Goal: Task Accomplishment & Management: Use online tool/utility

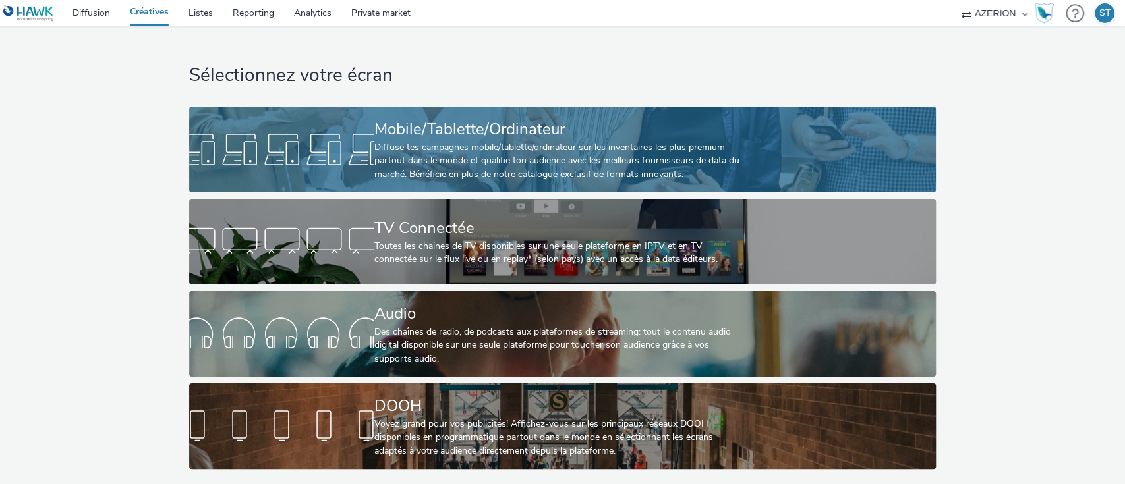
click at [406, 150] on div "Diffuse tes campagnes mobile/tablette/ordinateur sur les inventaires les plus p…" at bounding box center [559, 161] width 371 height 40
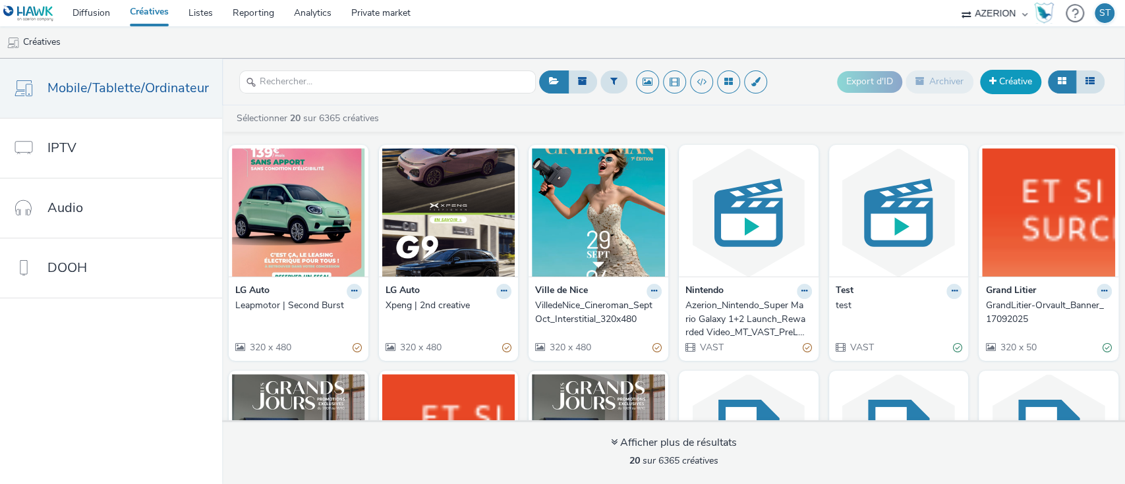
click at [1008, 89] on link "Créative" at bounding box center [1010, 82] width 61 height 24
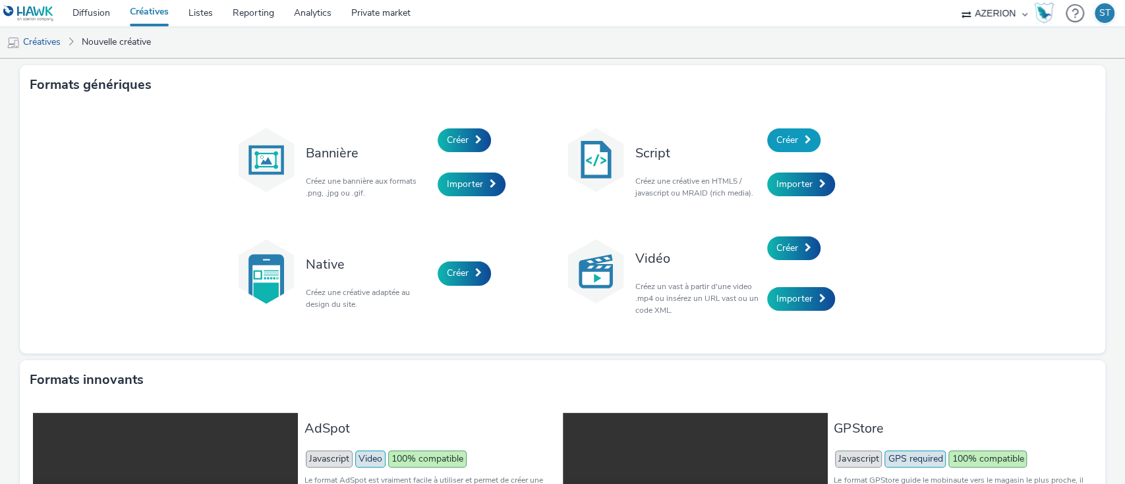
click at [795, 140] on link "Créer" at bounding box center [793, 140] width 53 height 24
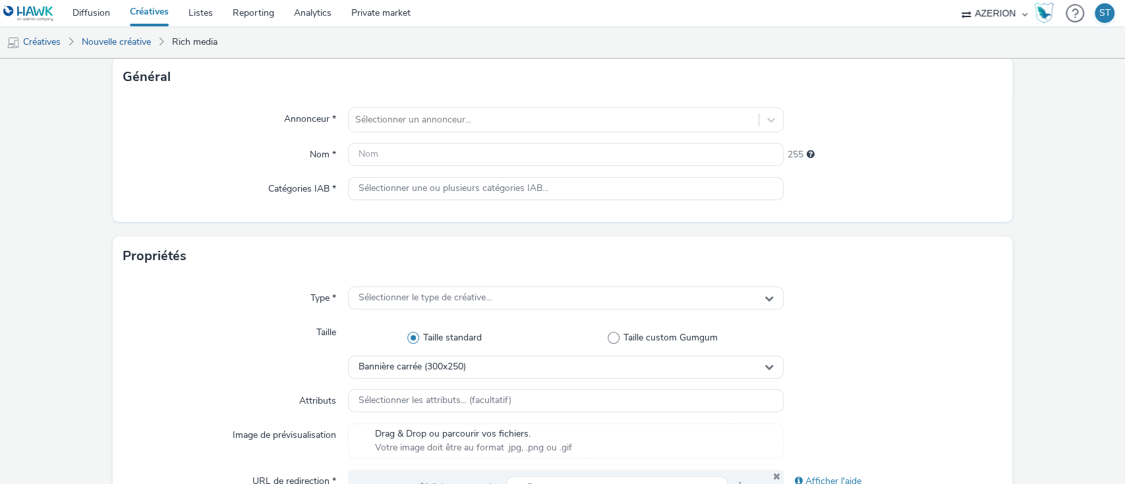
scroll to position [72, 0]
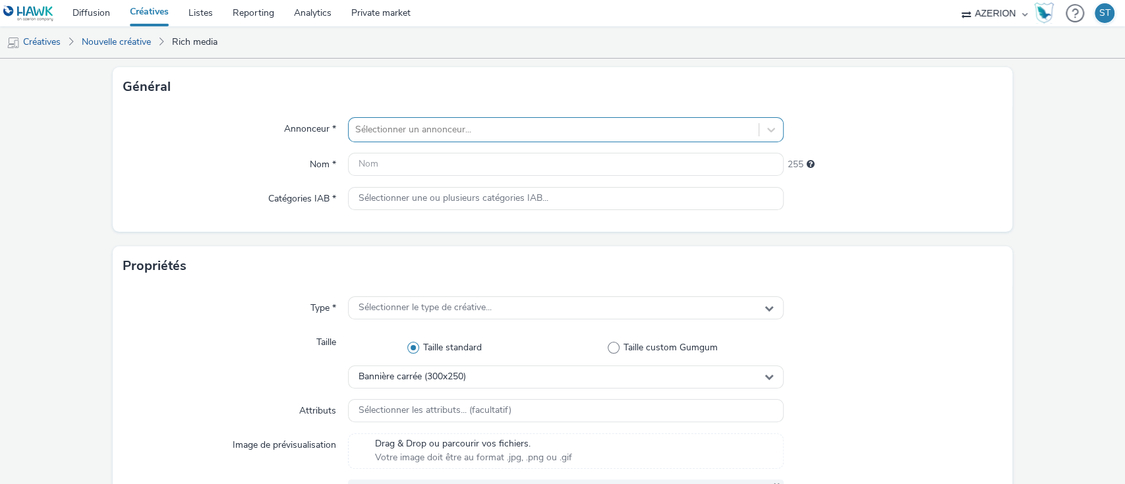
click at [545, 138] on div "Sélectionner un annonceur..." at bounding box center [554, 129] width 410 height 21
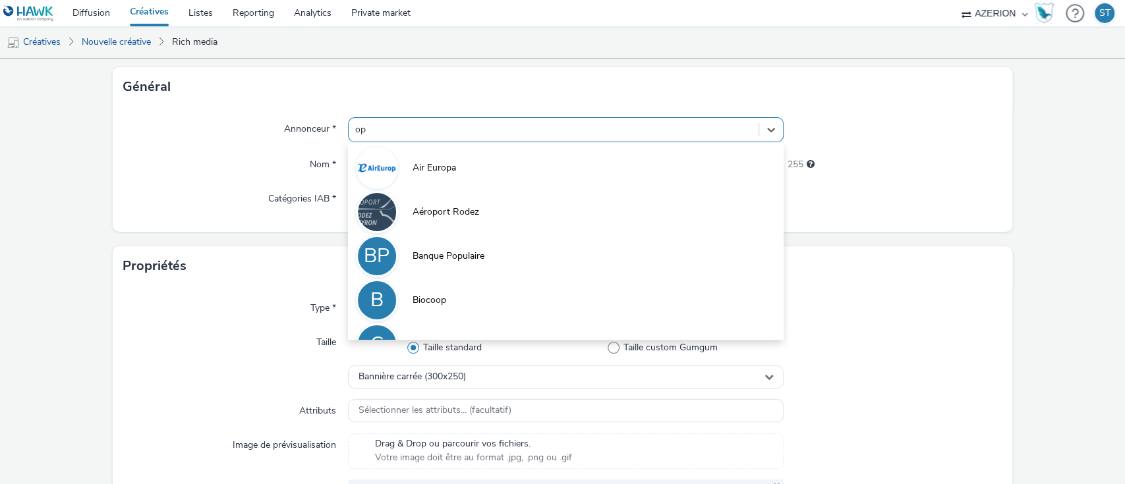
type input "opt"
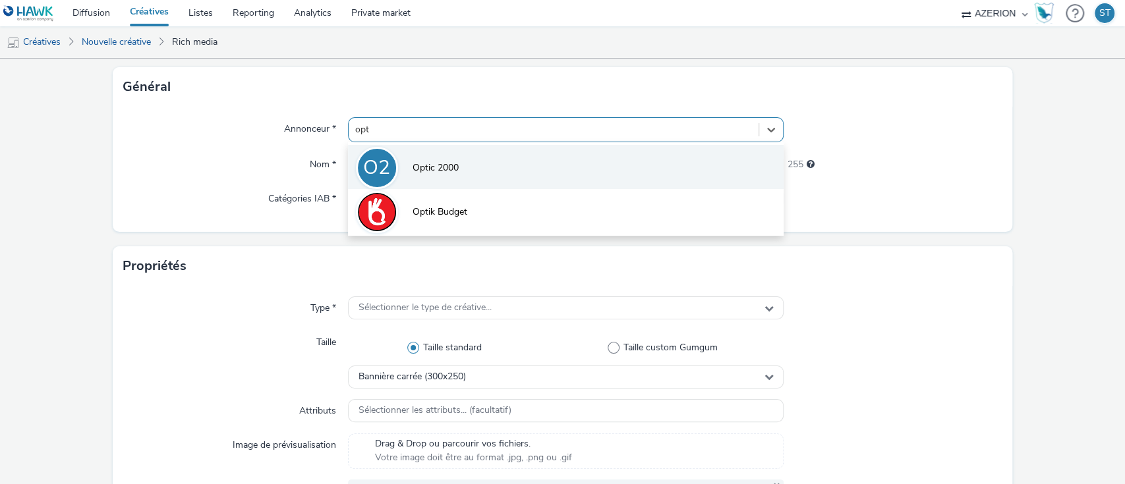
click at [519, 161] on li "O2 Optic 2000" at bounding box center [566, 167] width 436 height 44
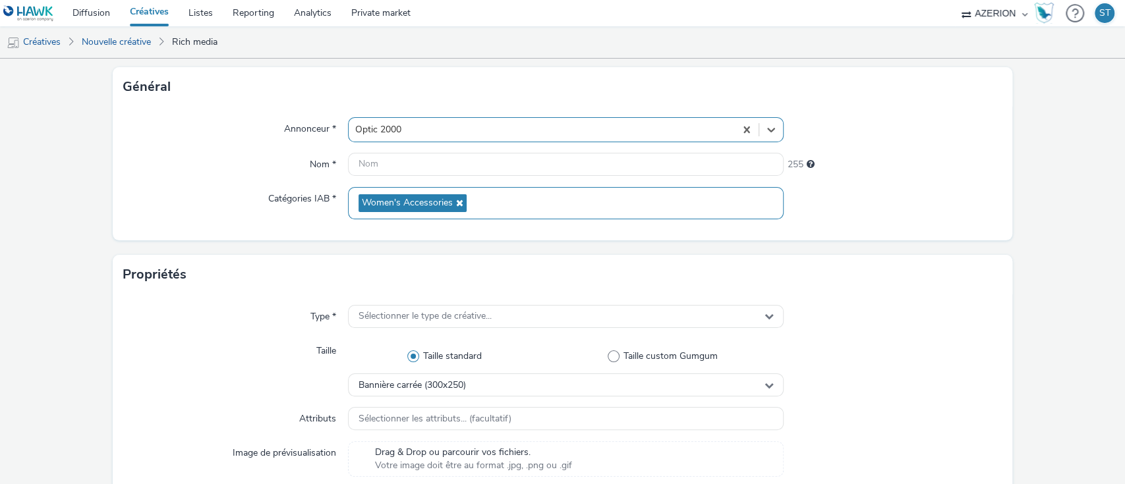
scroll to position [95, 0]
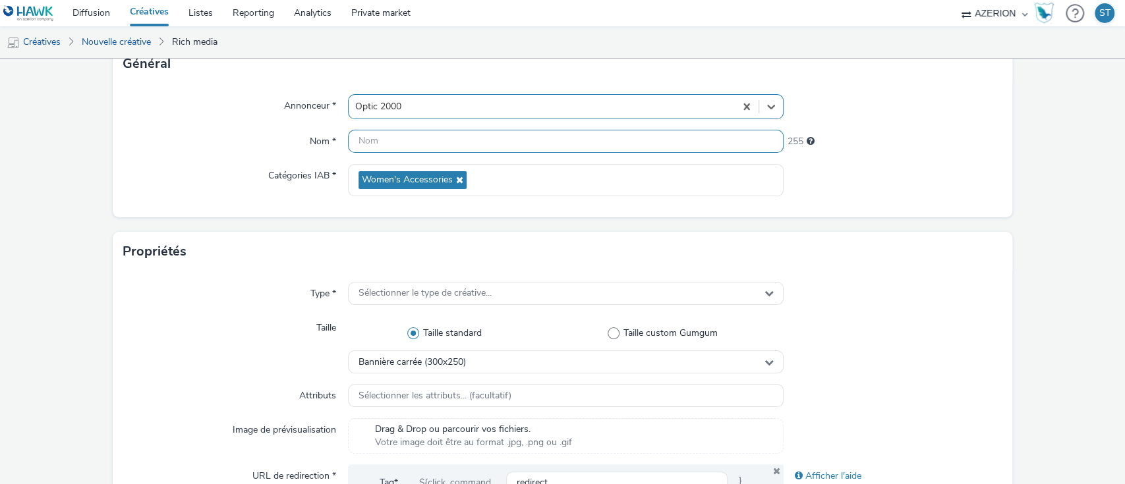
click at [378, 138] on input "text" at bounding box center [566, 141] width 436 height 23
paste input "CAMAPGNE NUANCE"
click at [384, 140] on input "CAMAPGNE NUANCE" at bounding box center [566, 141] width 436 height 23
click at [474, 137] on input "CAMPAGNE NUANCE" at bounding box center [566, 141] width 436 height 23
type input "CAMPAGNE NUANCE_BAN"
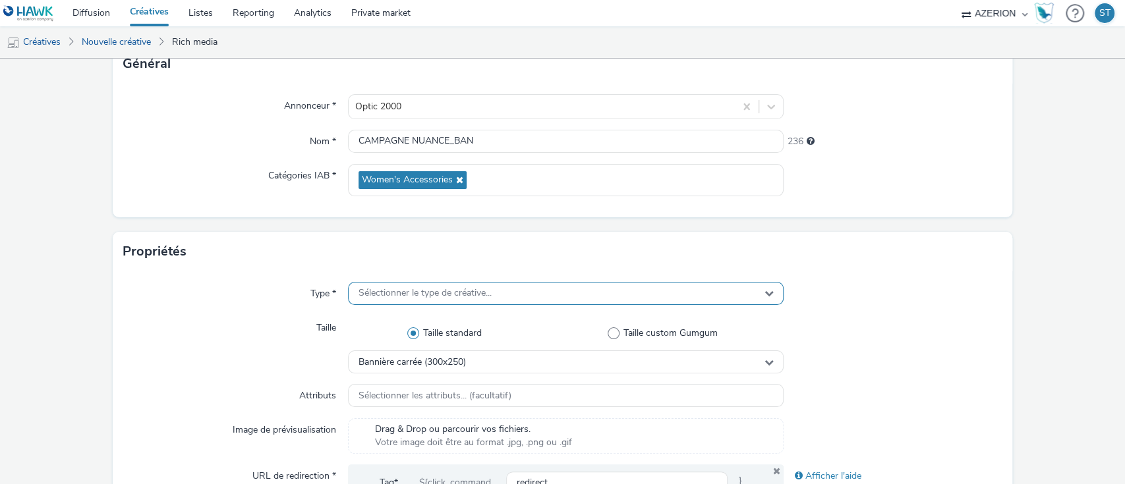
click at [501, 282] on div "Sélectionner le type de créative..." at bounding box center [566, 293] width 436 height 23
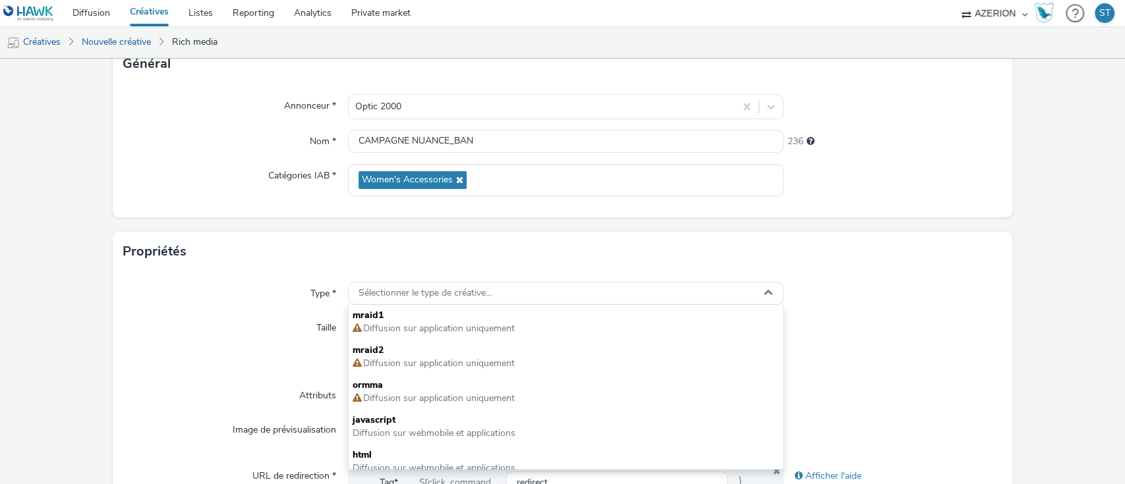
scroll to position [193, 0]
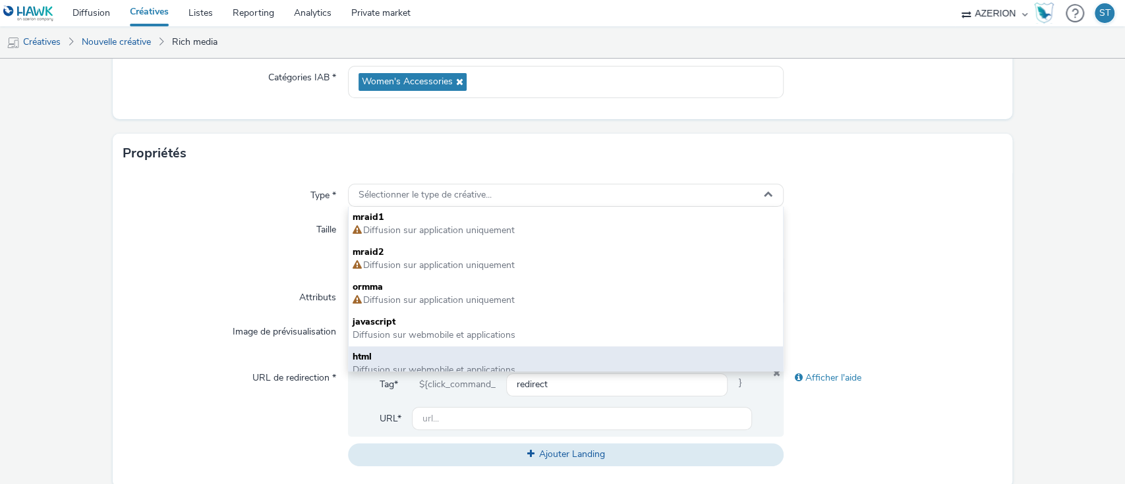
click at [459, 349] on div "html Diffusion sur webmobile et applications" at bounding box center [566, 364] width 435 height 35
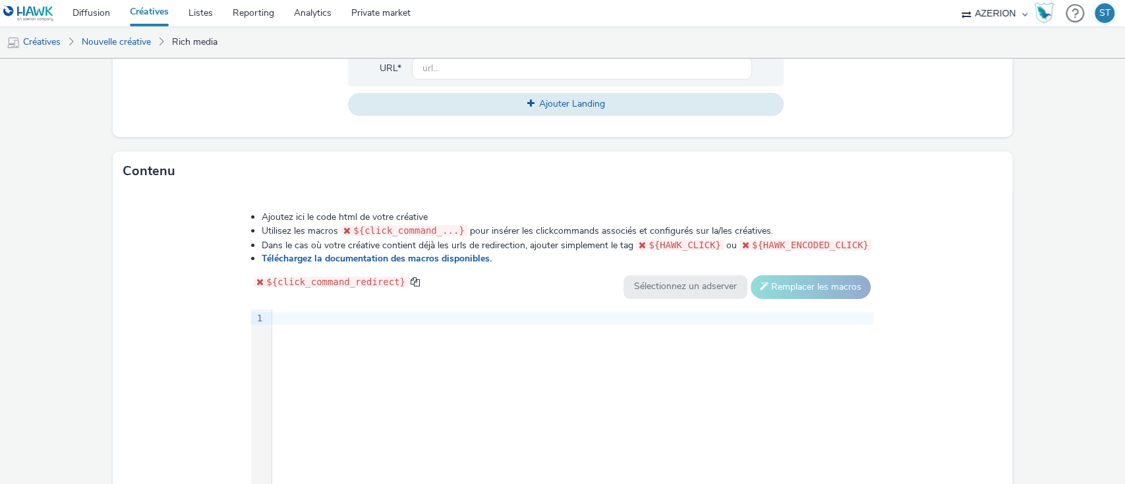
scroll to position [546, 0]
click at [435, 310] on div at bounding box center [573, 316] width 602 height 13
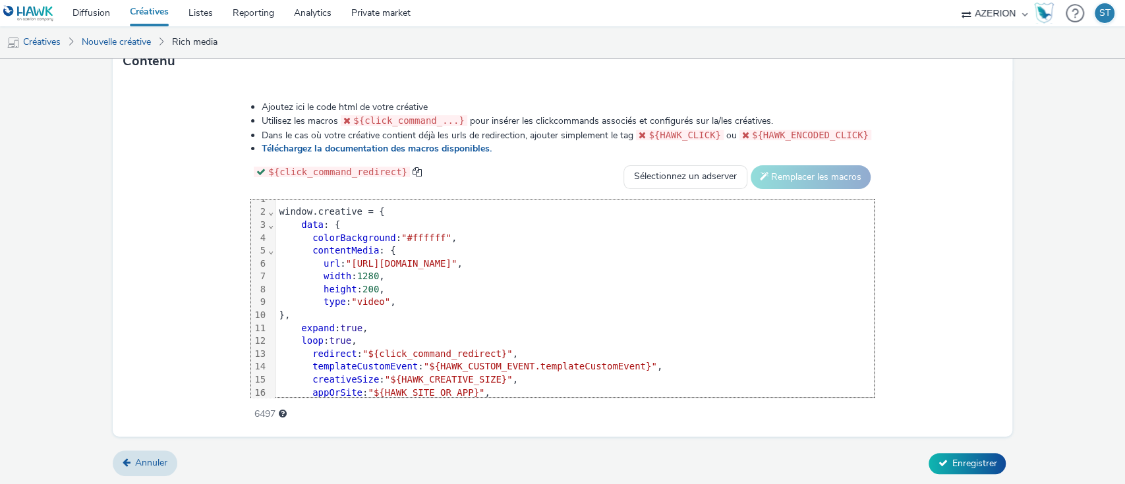
scroll to position [0, 0]
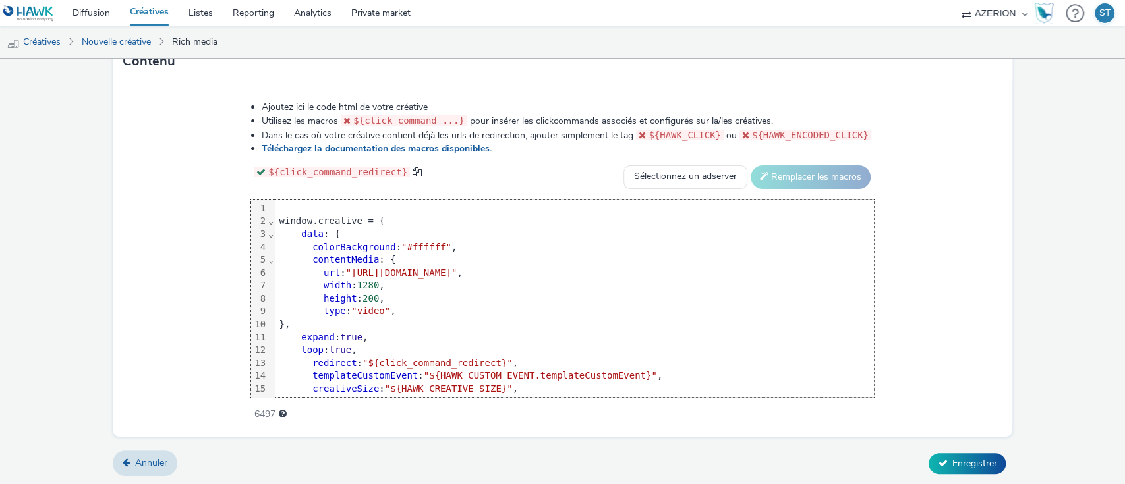
click at [312, 248] on span "colorBackground" at bounding box center [353, 247] width 83 height 11
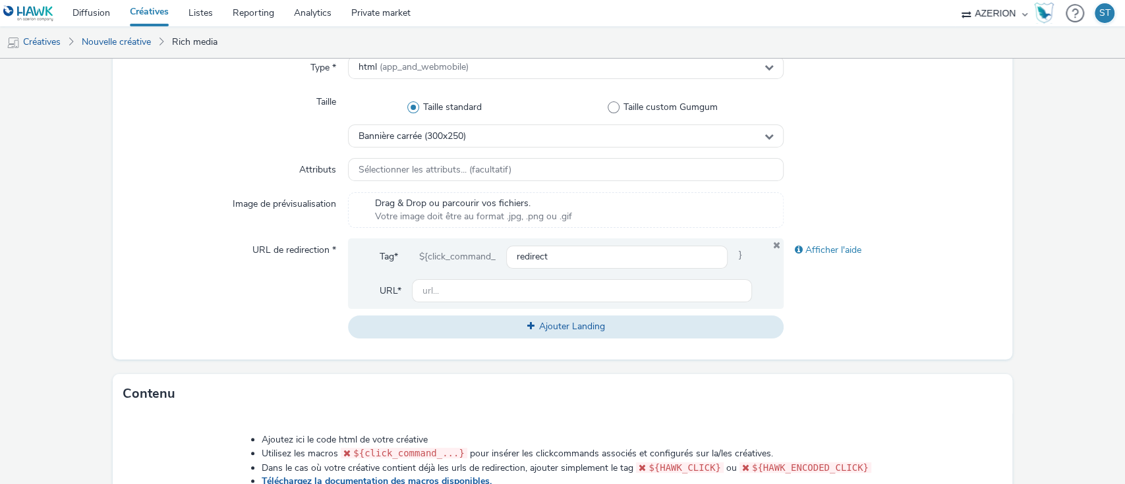
scroll to position [320, 0]
click at [467, 287] on input "text" at bounding box center [582, 292] width 341 height 23
paste input "[URL][DOMAIN_NAME]"
type input "[URL][DOMAIN_NAME]"
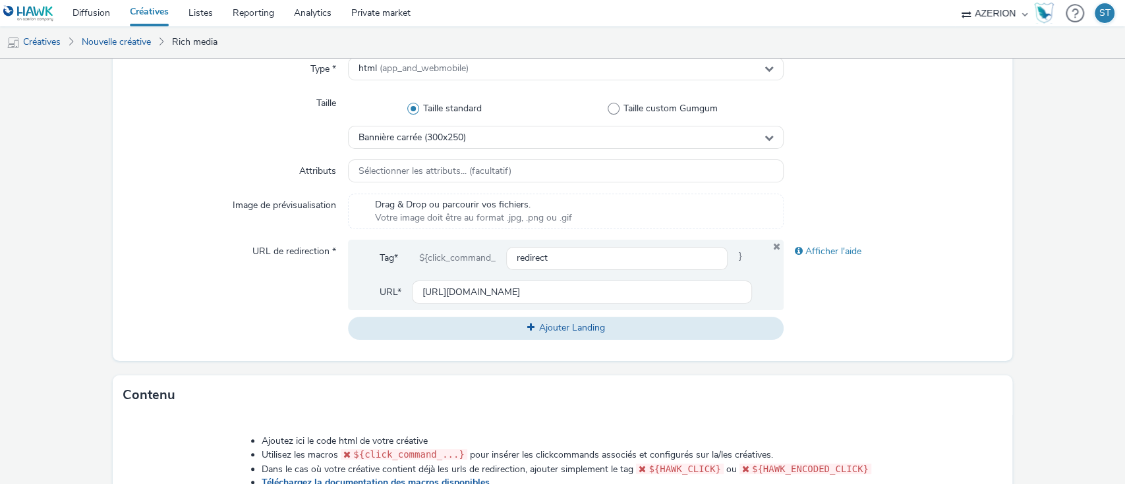
click at [893, 295] on div "Afficher l'aide" at bounding box center [892, 289] width 218 height 99
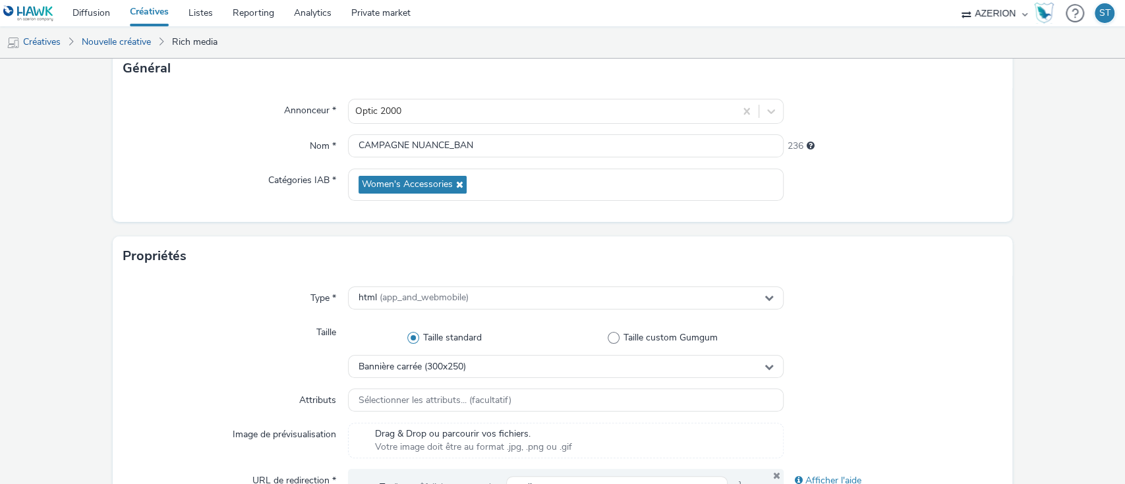
scroll to position [110, 0]
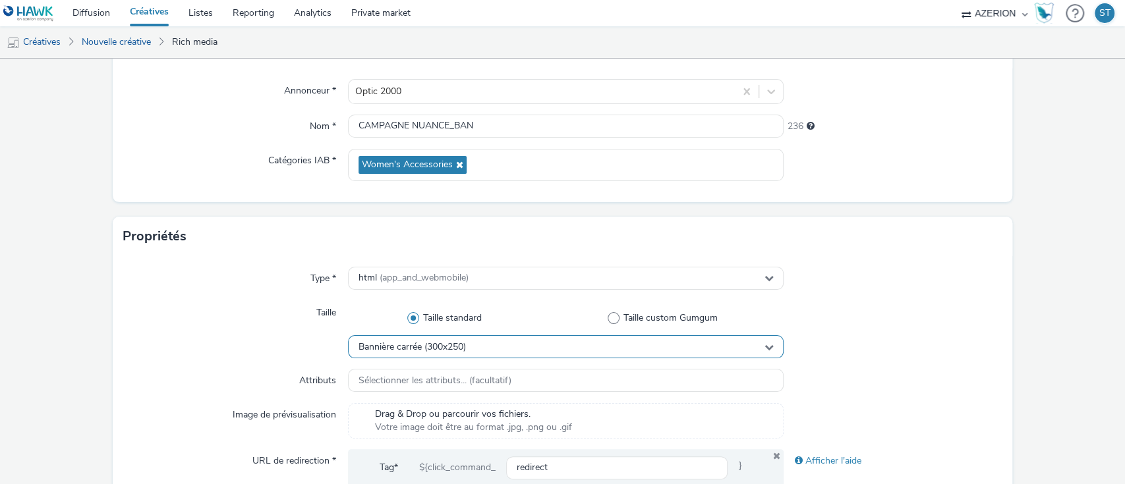
click at [396, 347] on span "Bannière carrée (300x250)" at bounding box center [411, 347] width 107 height 11
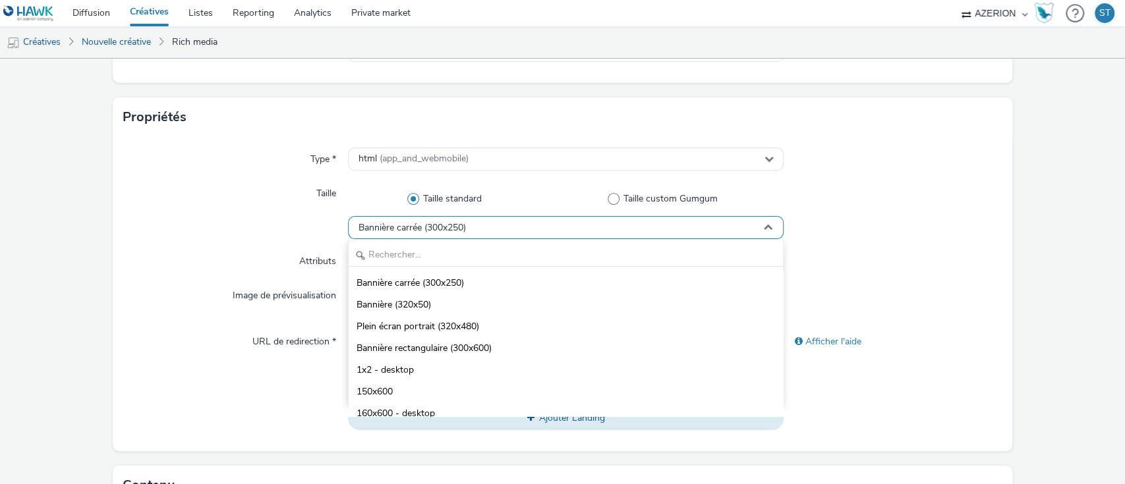
scroll to position [231, 0]
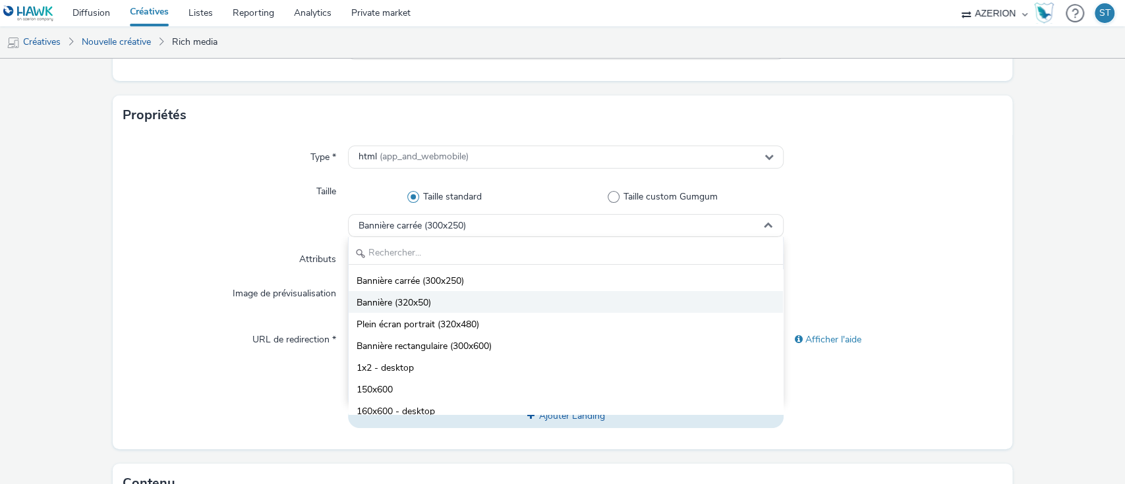
click at [427, 308] on span "Bannière (320x50)" at bounding box center [393, 303] width 74 height 13
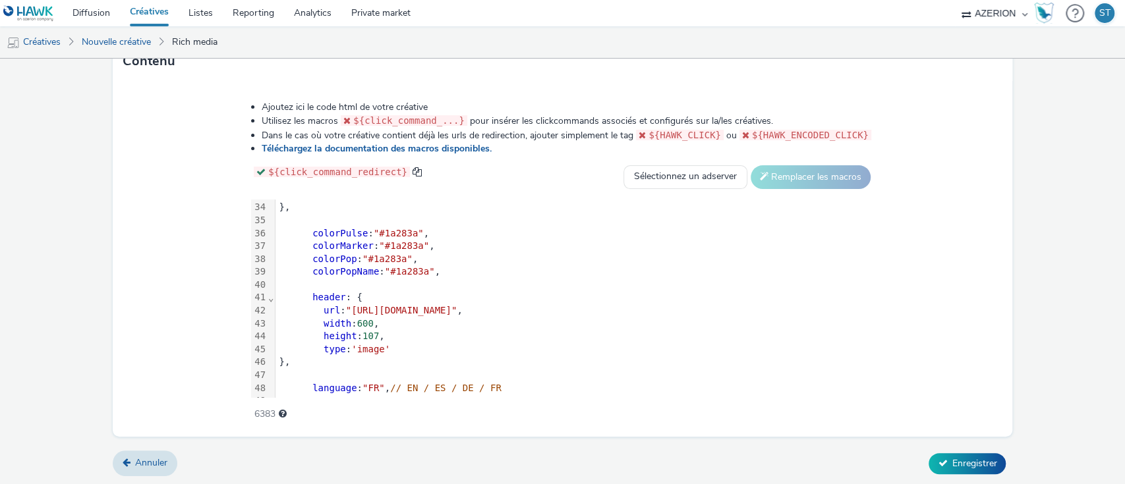
scroll to position [495, 0]
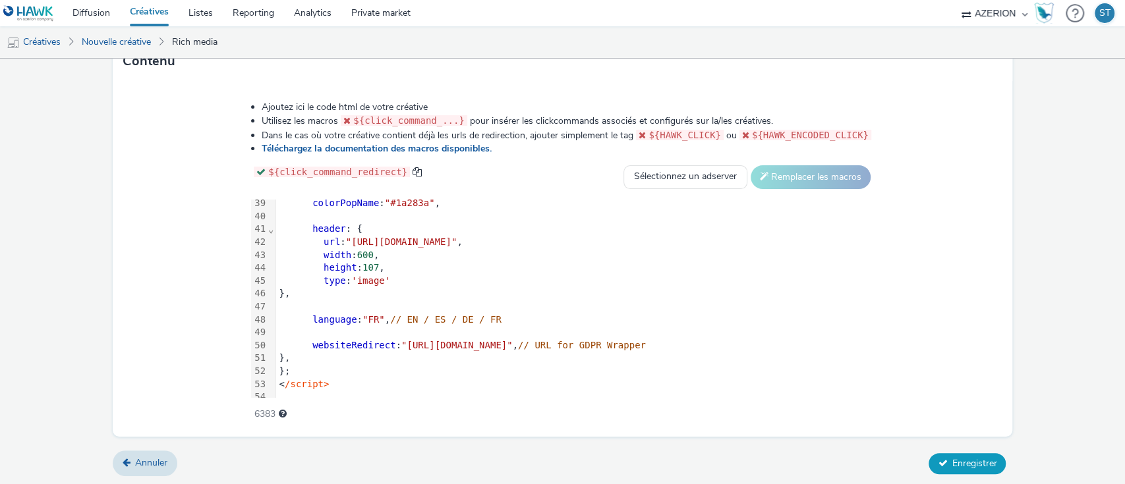
click at [965, 468] on button "Enregistrer" at bounding box center [966, 463] width 77 height 21
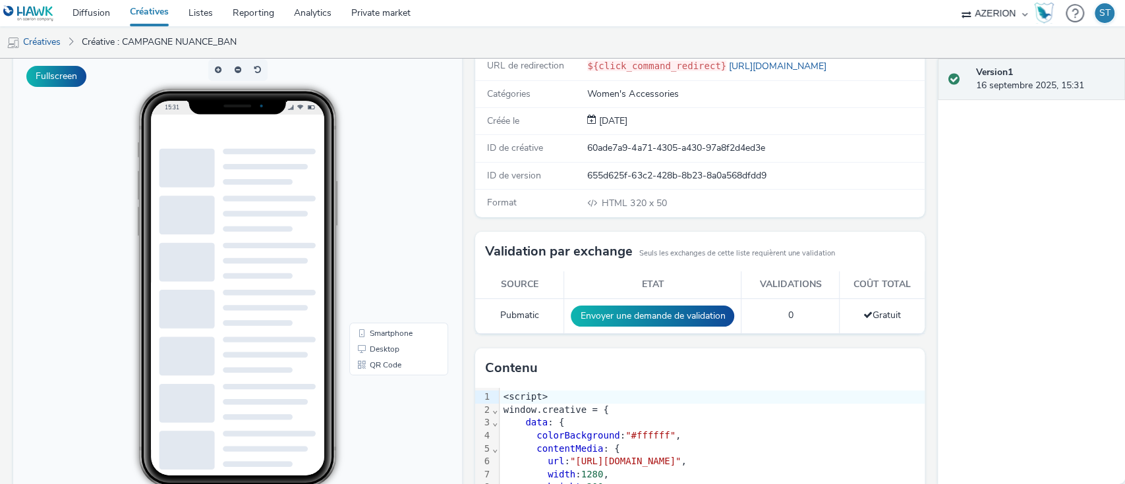
scroll to position [56, 0]
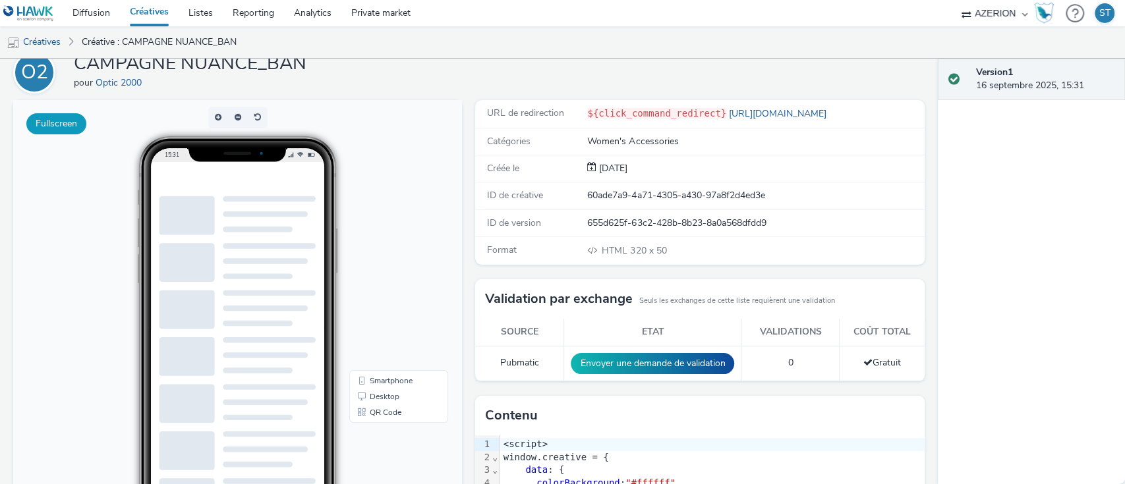
click at [59, 123] on button "Fullscreen" at bounding box center [56, 123] width 60 height 21
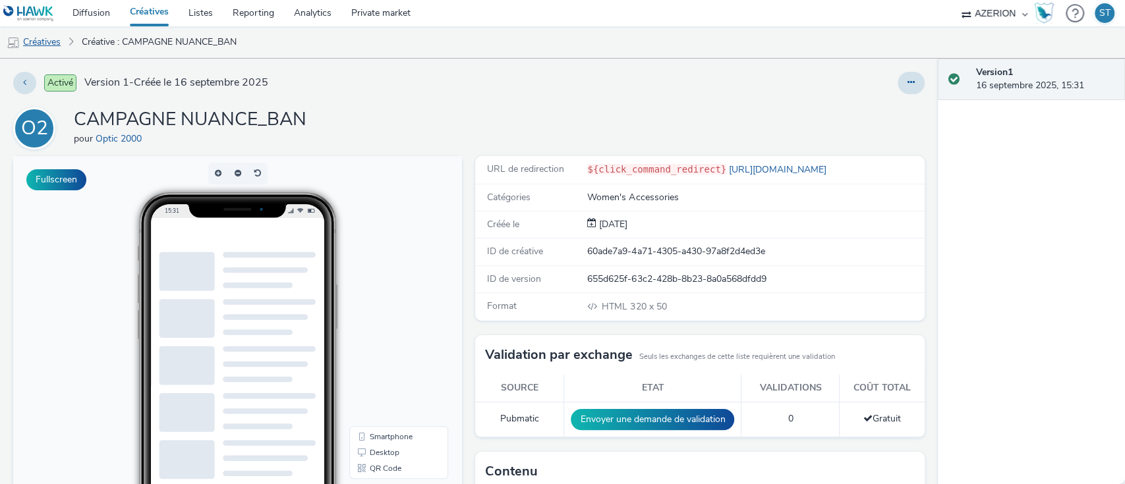
click at [40, 42] on link "Créatives" at bounding box center [33, 42] width 67 height 32
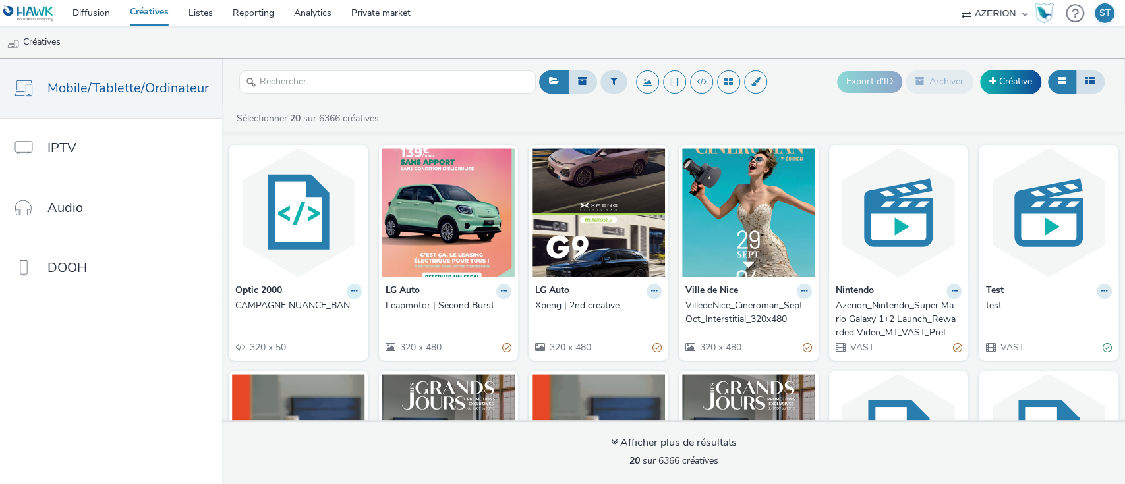
click at [351, 291] on icon at bounding box center [354, 291] width 6 height 8
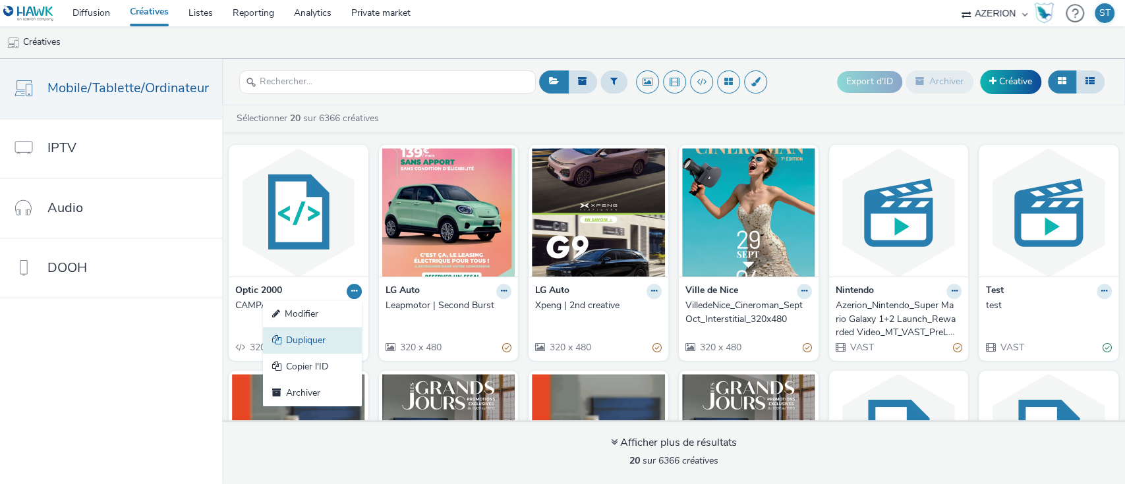
click at [317, 340] on link "Dupliquer" at bounding box center [312, 340] width 99 height 26
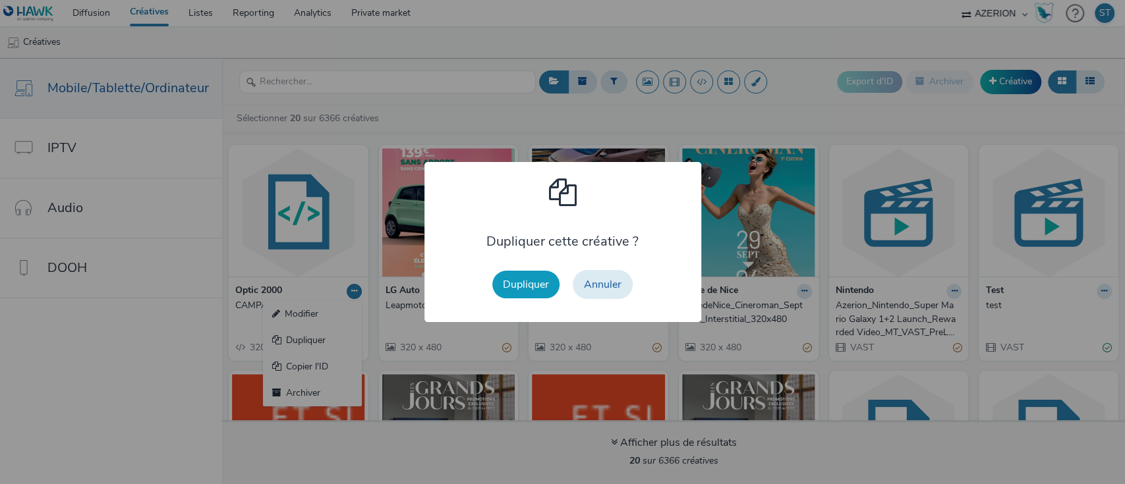
click at [540, 292] on button "Dupliquer" at bounding box center [525, 285] width 67 height 28
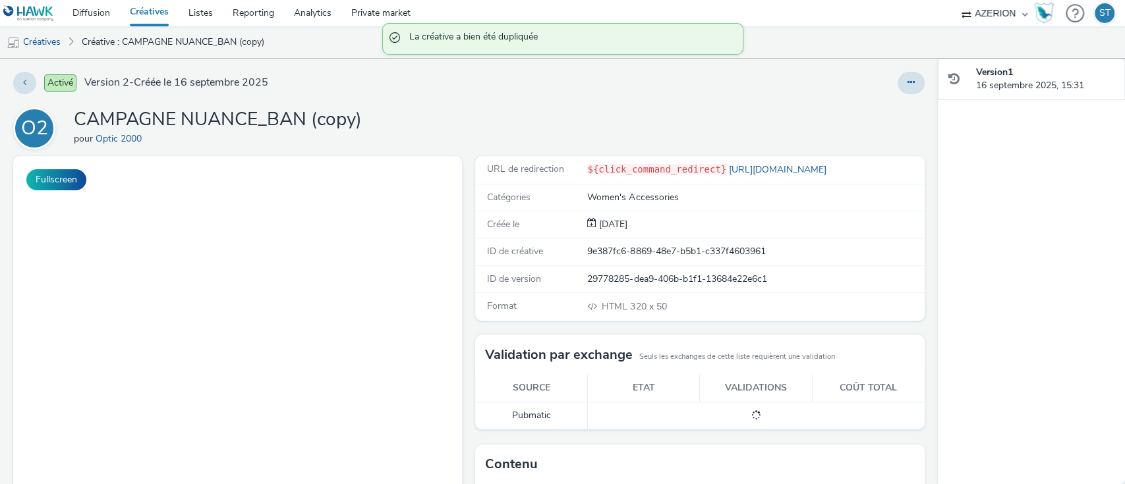
click at [917, 76] on div "Activé Version 2 - Créée le 16 septembre 2025 O2 CAMPAGNE NUANCE_BAN (copy) pou…" at bounding box center [469, 272] width 938 height 426
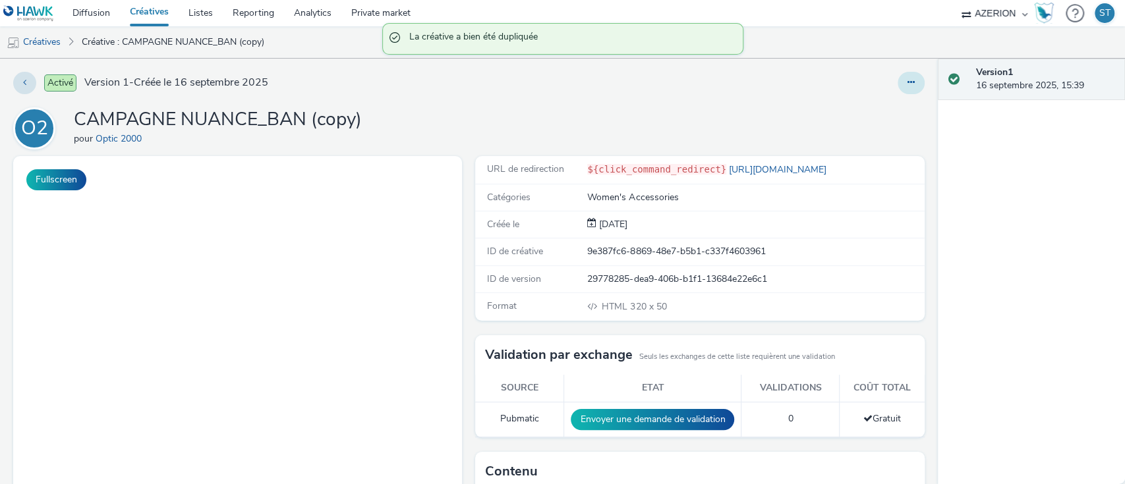
click at [903, 82] on button at bounding box center [910, 83] width 27 height 22
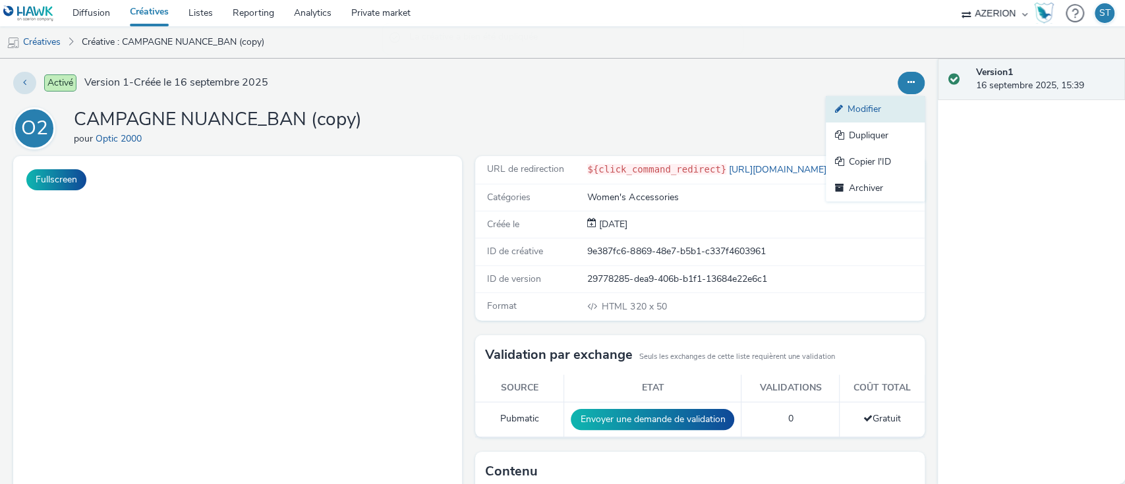
click at [875, 99] on link "Modifier" at bounding box center [875, 109] width 99 height 26
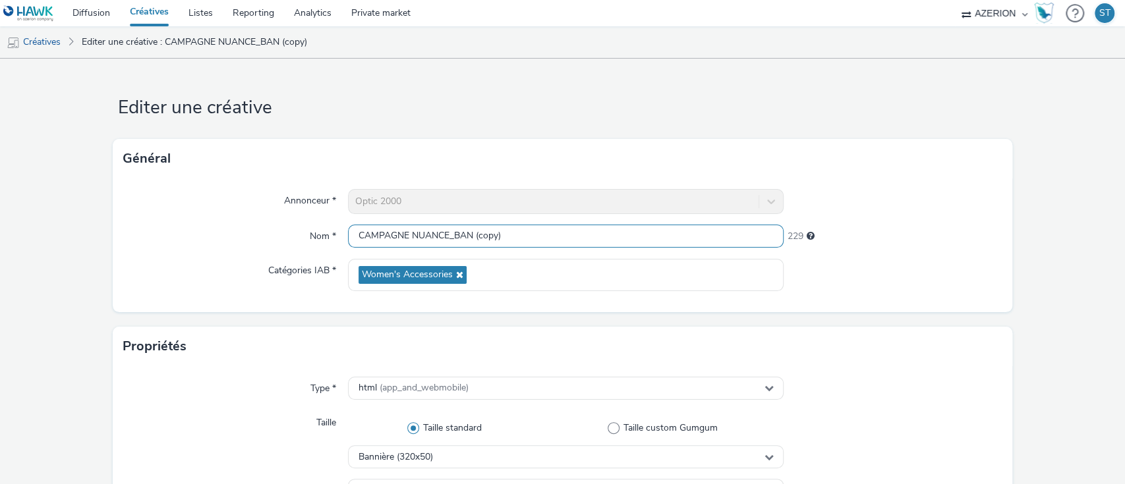
drag, startPoint x: 449, startPoint y: 235, endPoint x: 563, endPoint y: 235, distance: 114.0
click at [563, 235] on input "CAMPAGNE NUANCE_BAN (copy)" at bounding box center [566, 236] width 436 height 23
type input "CAMPAGNE NUANCE_INTER"
click at [600, 341] on div "Propriétés" at bounding box center [563, 347] width 900 height 40
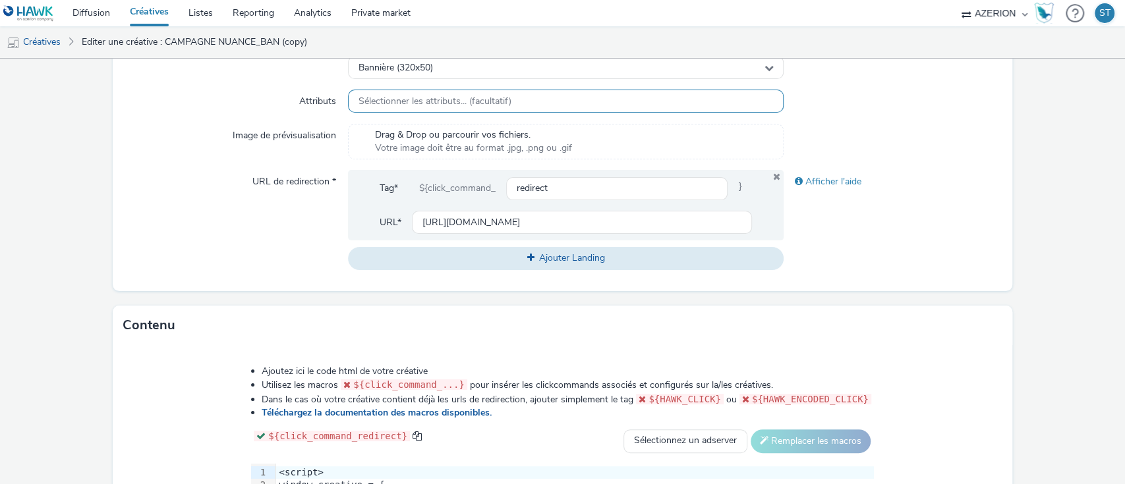
scroll to position [326, 0]
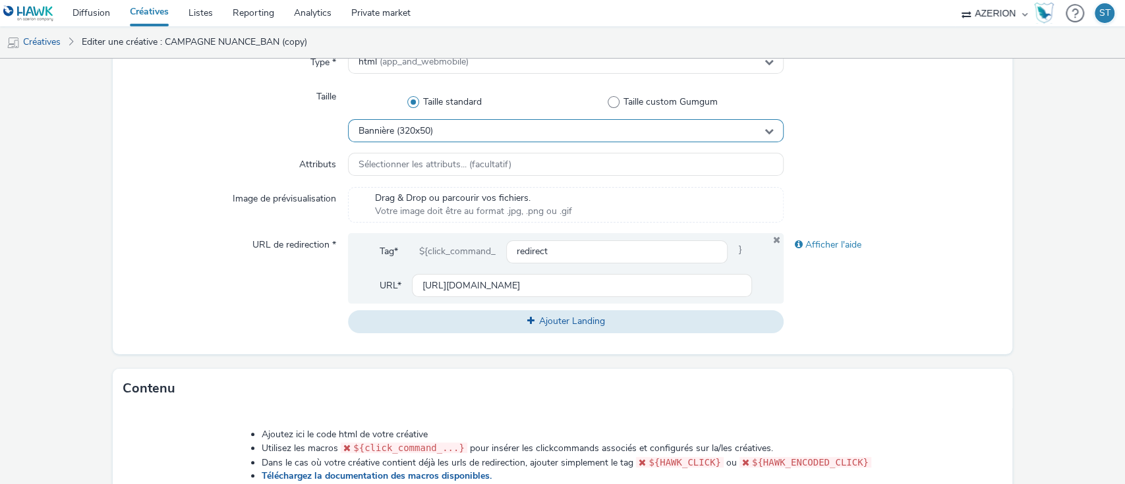
click at [441, 134] on div "Bannière (320x50)" at bounding box center [566, 130] width 436 height 23
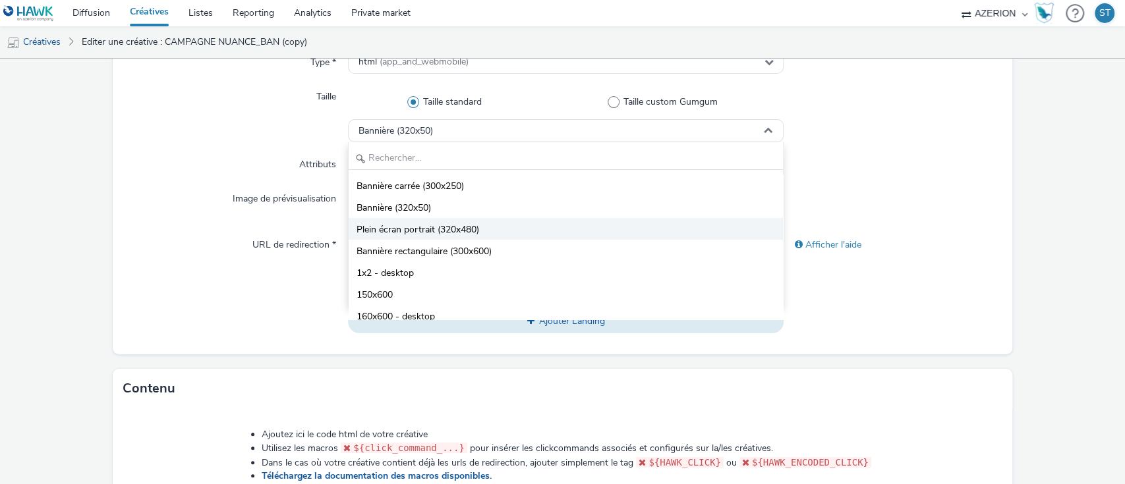
click at [497, 227] on li "Plein écran portrait (320x480)" at bounding box center [566, 229] width 435 height 22
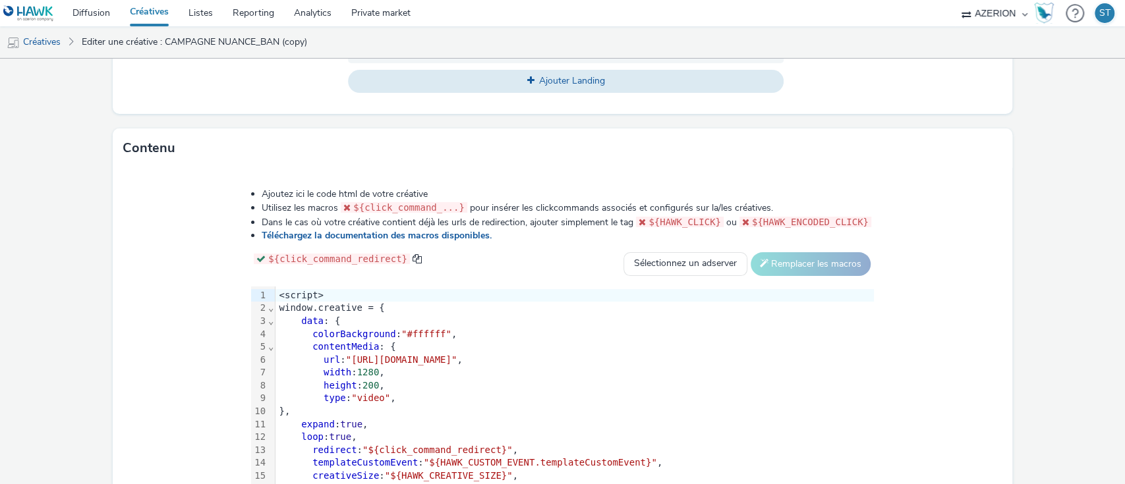
scroll to position [654, 0]
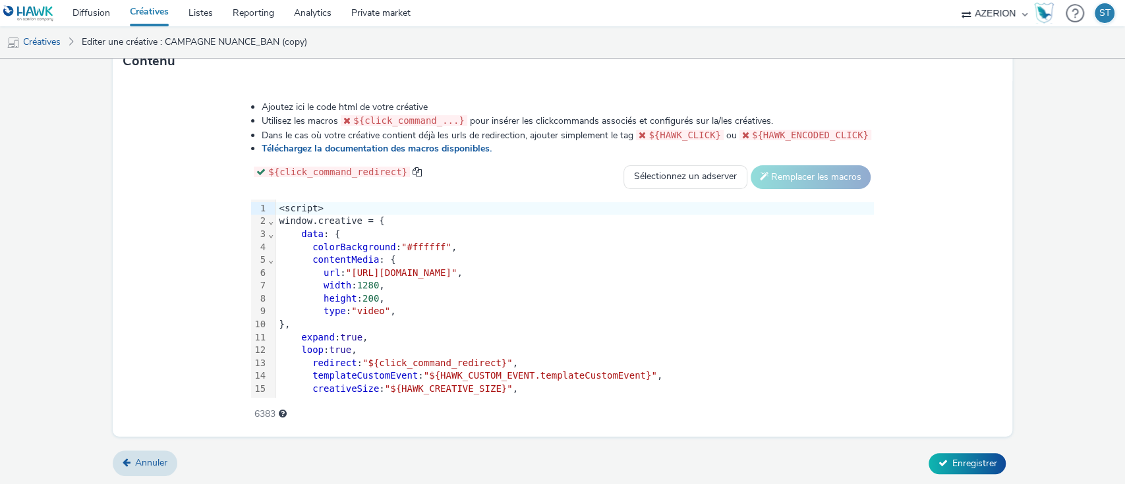
click at [345, 267] on div "url : "https://cdn.tabmo.io/creatives/upload/optic2000/1757085677710/BANNER_Opt…" at bounding box center [574, 273] width 598 height 13
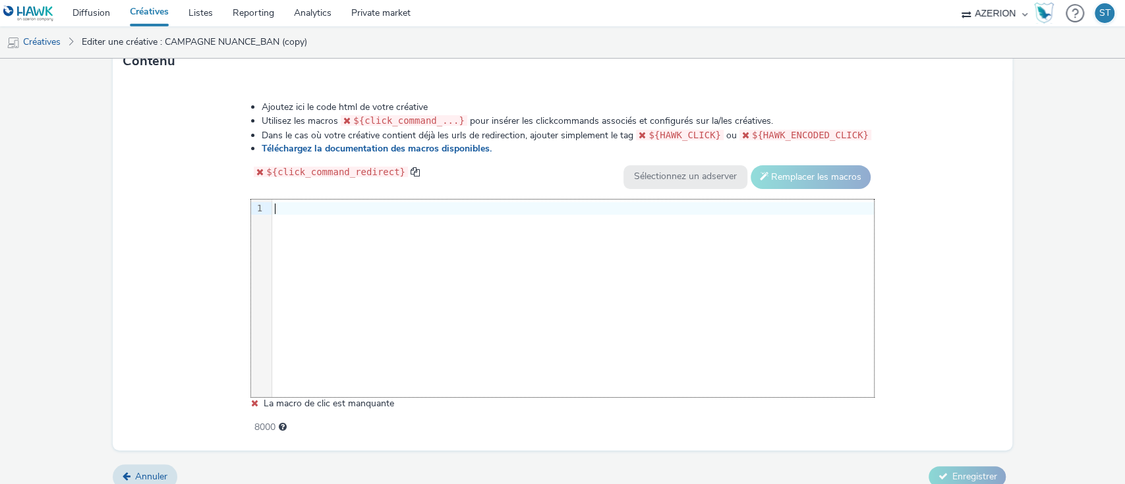
click at [354, 209] on div at bounding box center [573, 208] width 602 height 13
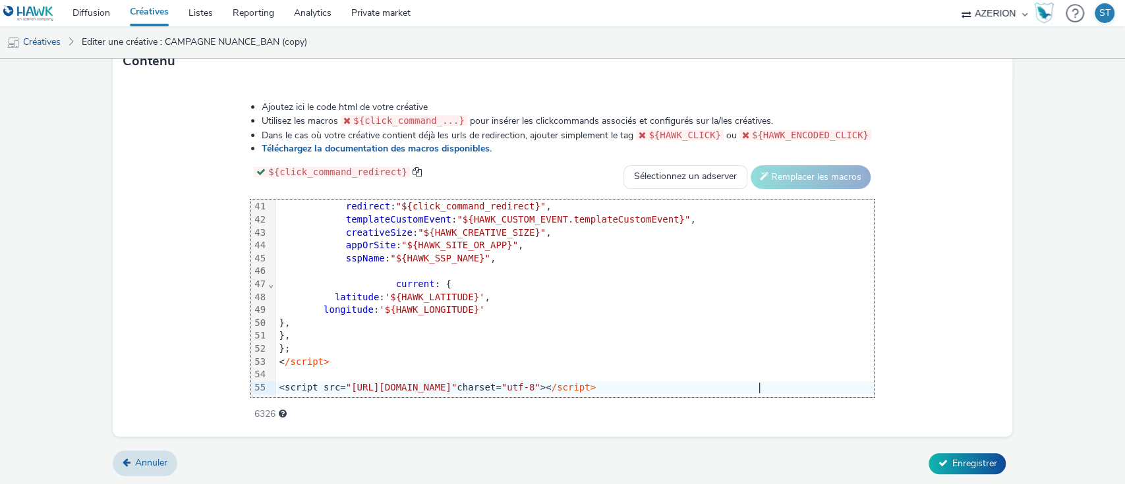
scroll to position [530, 0]
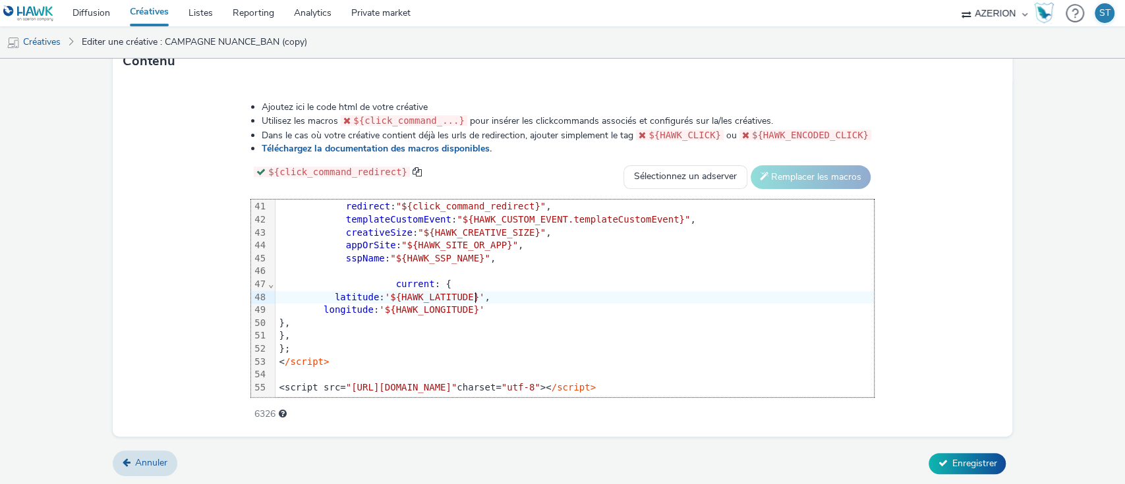
click at [921, 280] on div "Ajoutez ici le code html de votre créative Utilisez les macros ${click_command_…" at bounding box center [563, 254] width 718 height 324
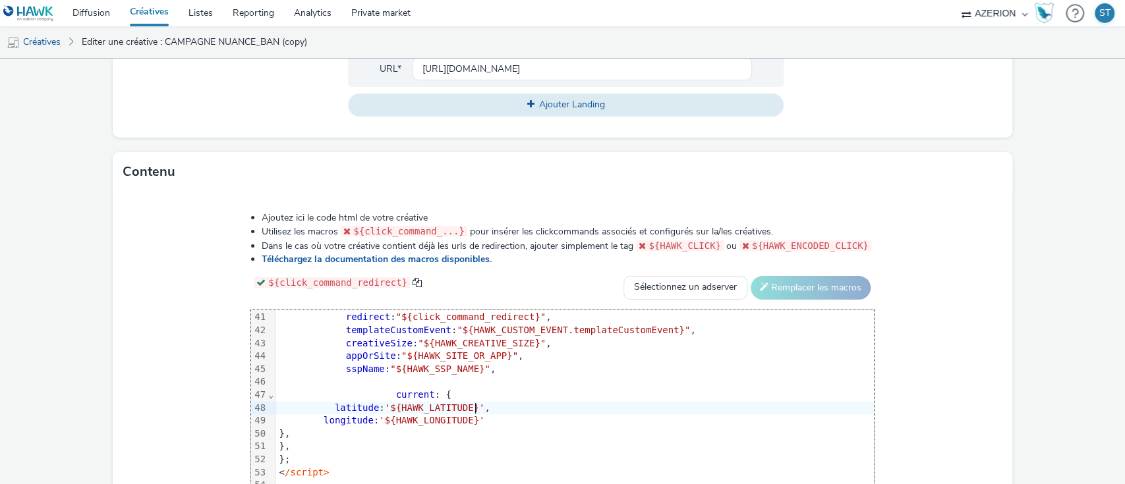
scroll to position [654, 0]
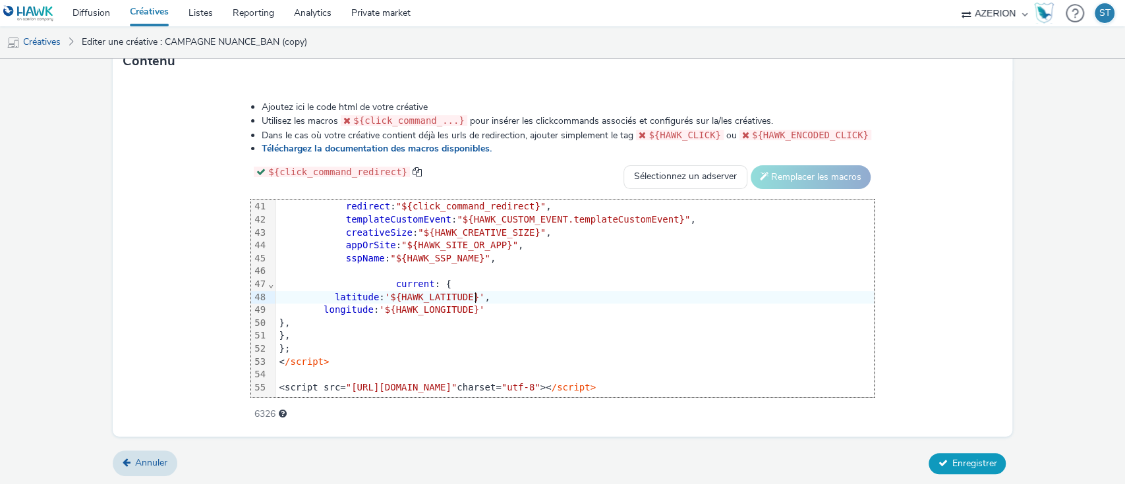
click at [959, 459] on span "Enregistrer" at bounding box center [973, 463] width 45 height 13
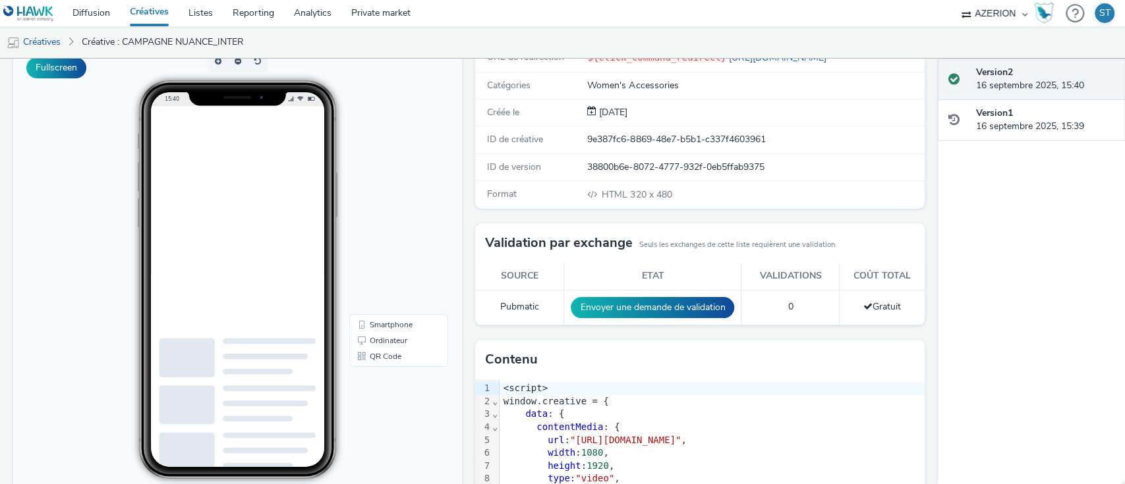
scroll to position [206, 0]
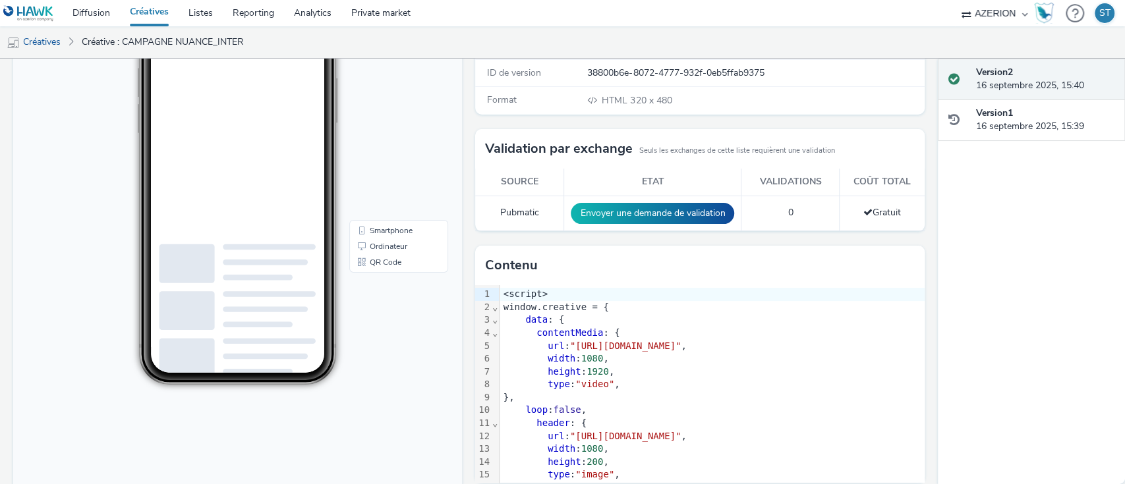
click at [294, 219] on video at bounding box center [269, 170] width 178 height 316
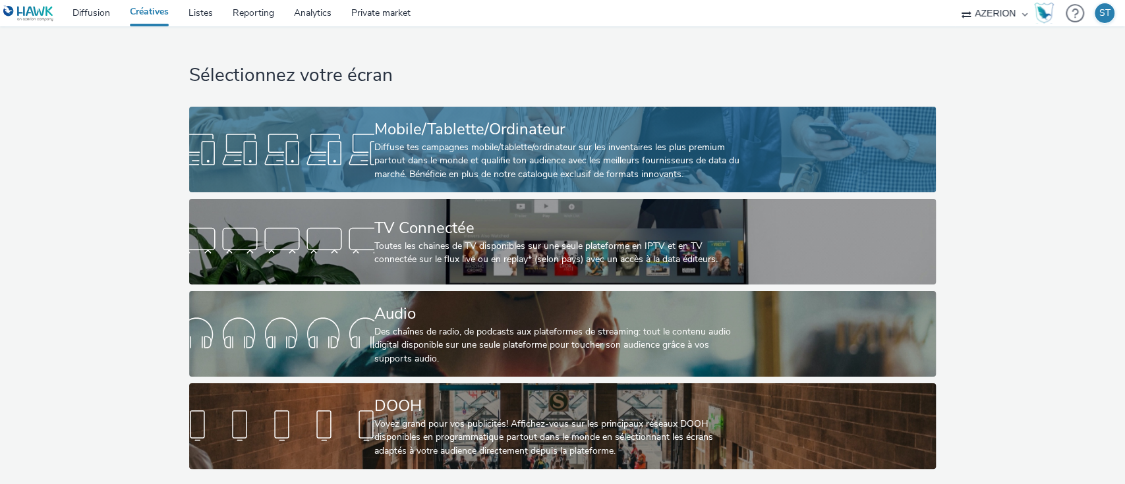
click at [403, 146] on div "Diffuse tes campagnes mobile/tablette/ordinateur sur les inventaires les plus p…" at bounding box center [559, 161] width 371 height 40
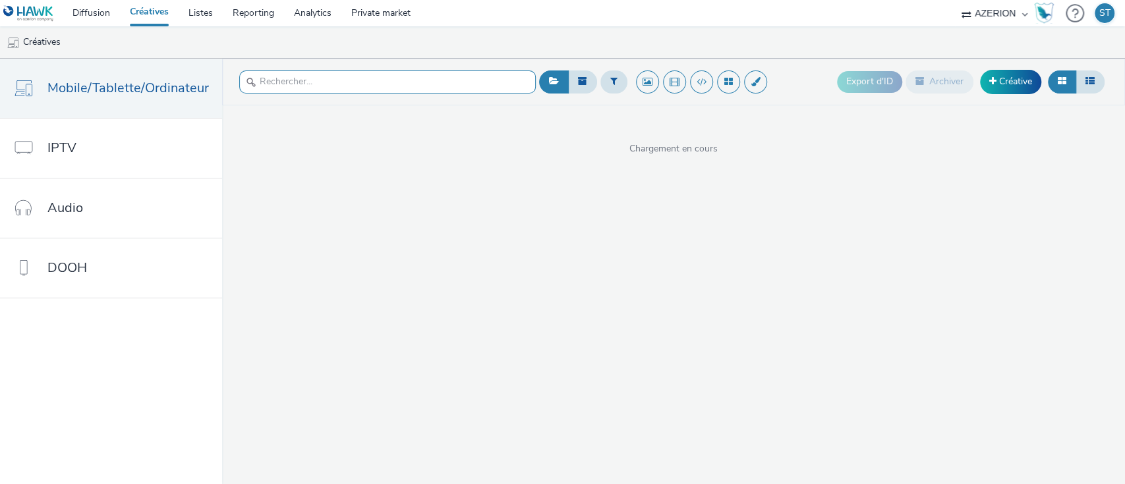
click at [340, 87] on input "text" at bounding box center [387, 82] width 297 height 23
type input "ban"
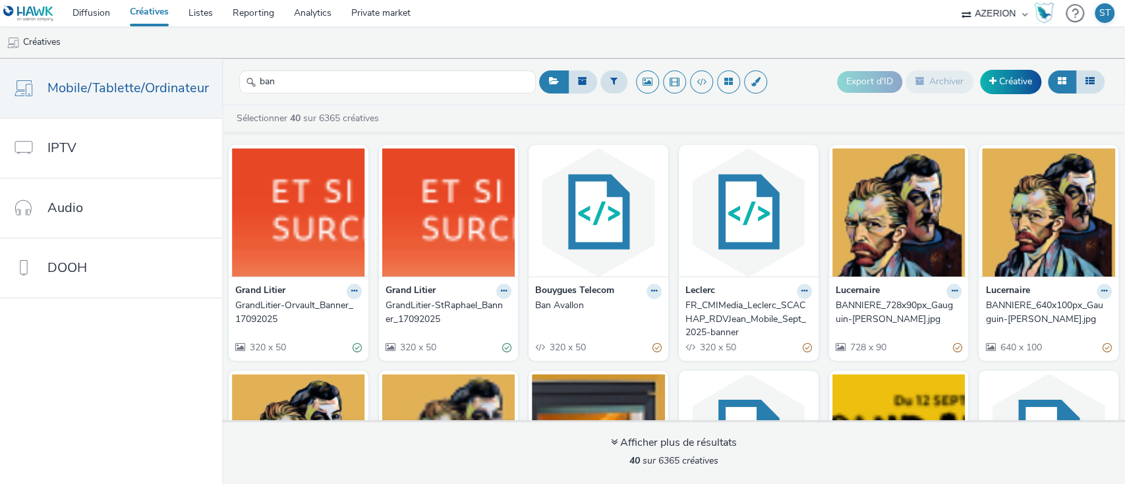
click at [386, 57] on ul "Créatives" at bounding box center [562, 42] width 1125 height 32
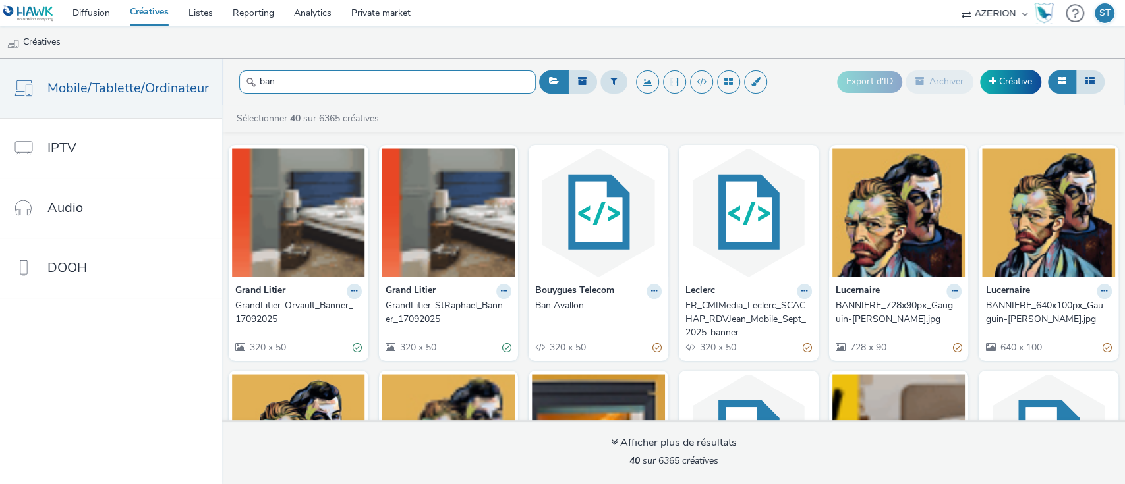
click at [366, 72] on input "ban" at bounding box center [387, 82] width 297 height 23
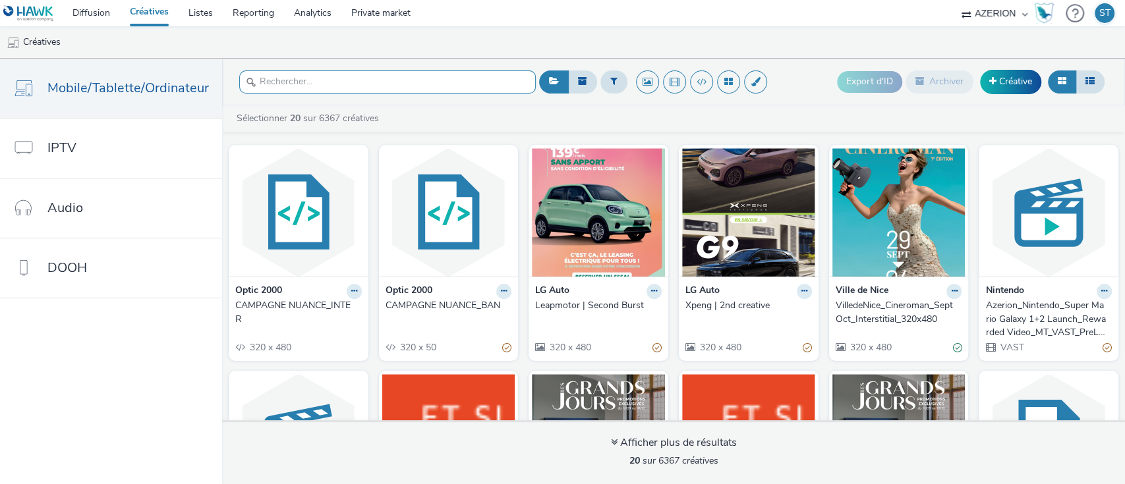
click at [368, 75] on input "text" at bounding box center [387, 82] width 297 height 23
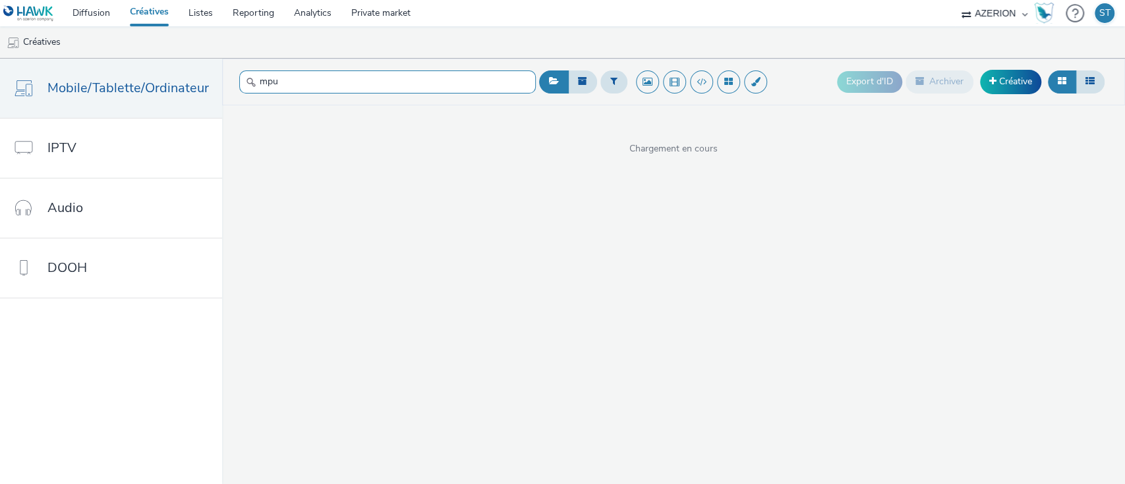
type input "mpu"
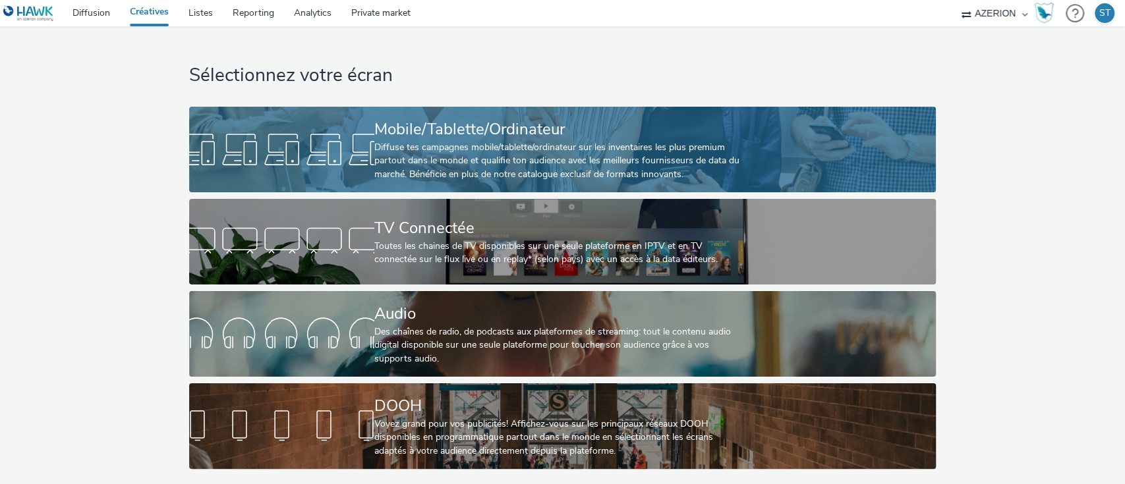
click at [412, 155] on div "Diffuse tes campagnes mobile/tablette/ordinateur sur les inventaires les plus p…" at bounding box center [559, 161] width 371 height 40
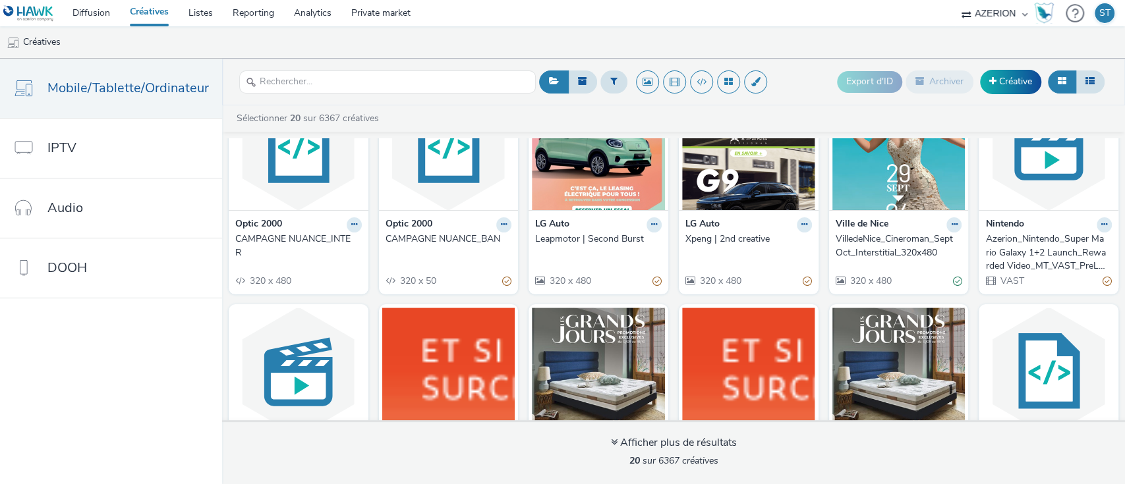
scroll to position [63, 0]
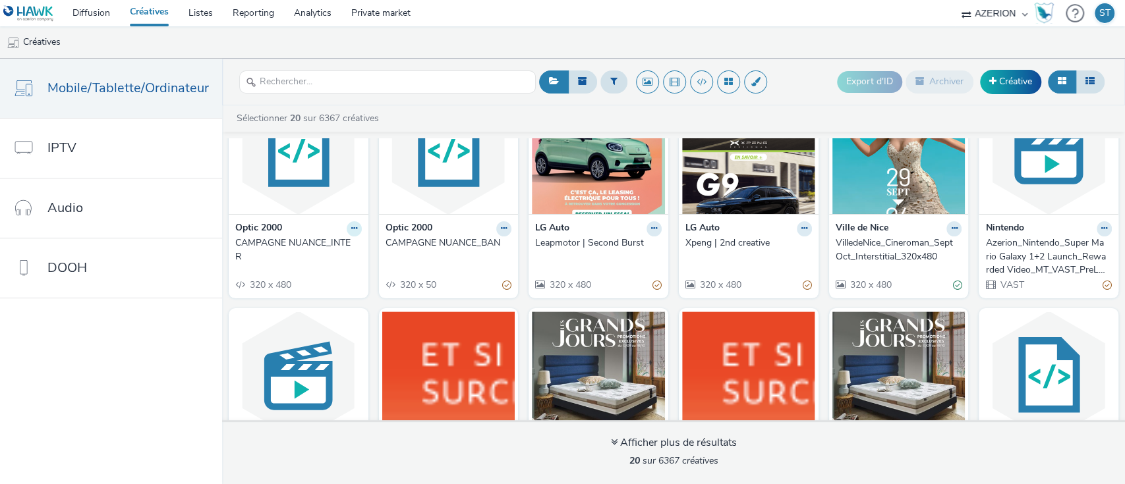
click at [351, 229] on icon at bounding box center [354, 229] width 6 height 8
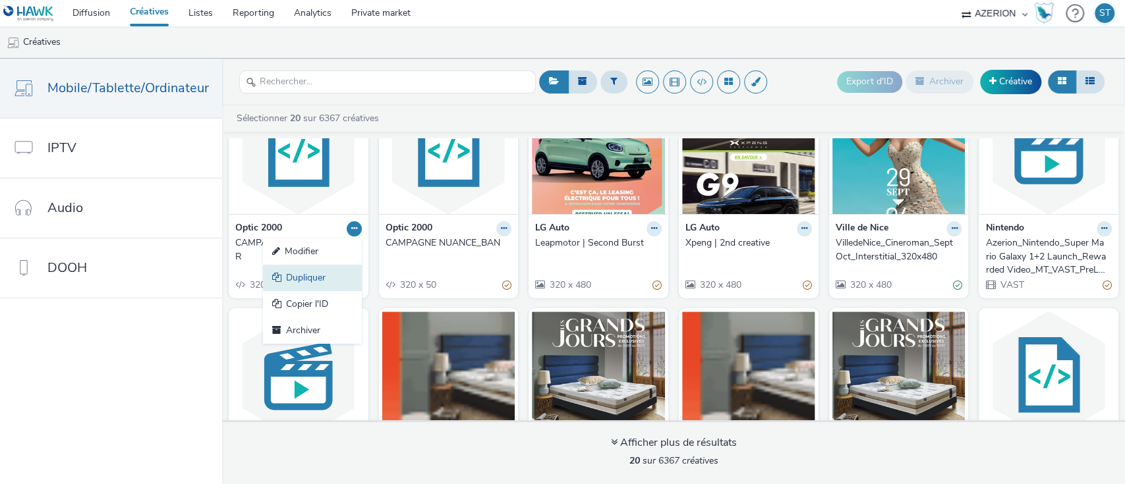
click at [324, 274] on link "Dupliquer" at bounding box center [312, 278] width 99 height 26
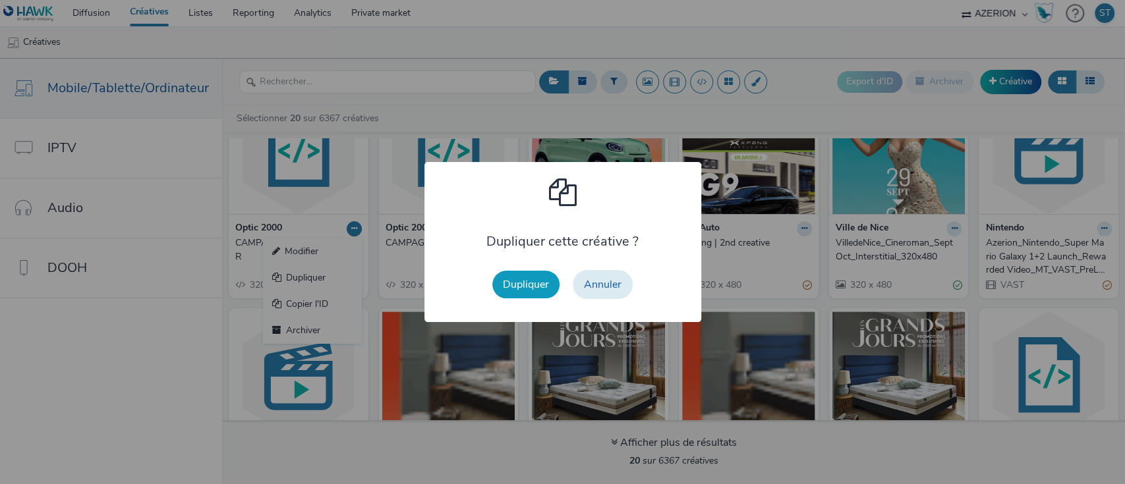
click at [537, 287] on button "Dupliquer" at bounding box center [525, 285] width 67 height 28
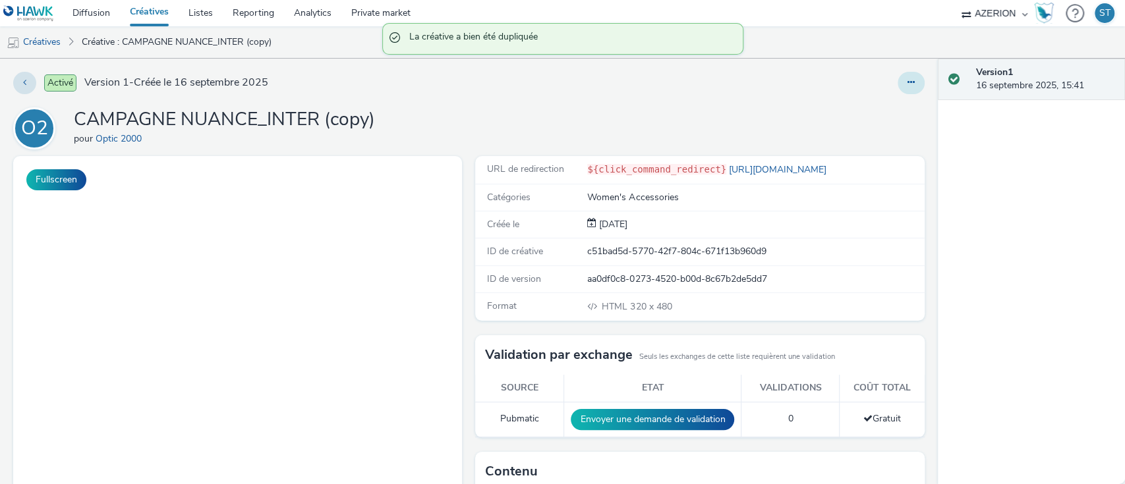
click at [897, 82] on button at bounding box center [910, 83] width 27 height 22
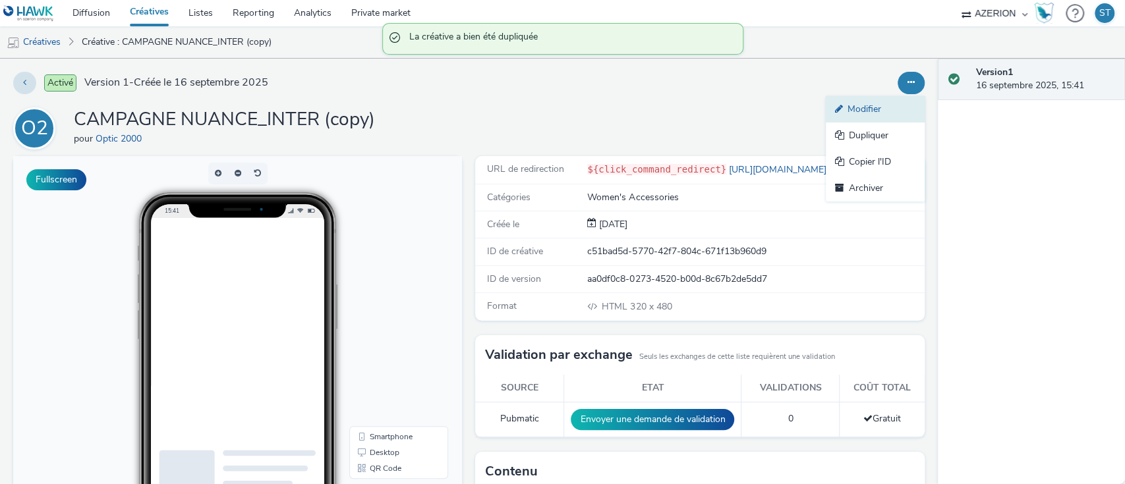
click at [863, 117] on link "Modifier" at bounding box center [875, 109] width 99 height 26
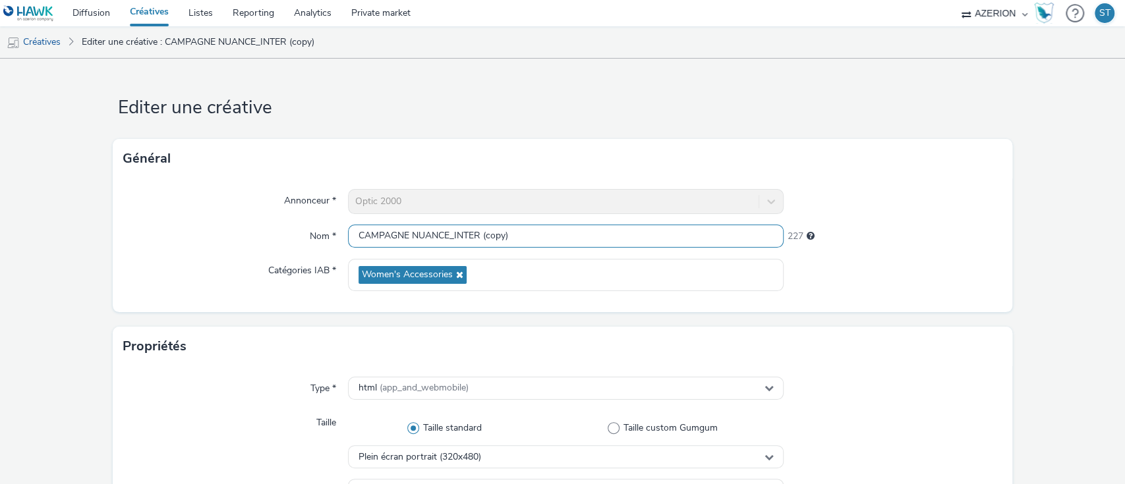
drag, startPoint x: 453, startPoint y: 237, endPoint x: 548, endPoint y: 235, distance: 94.9
click at [548, 235] on input "CAMPAGNE NUANCE_INTER (copy)" at bounding box center [566, 236] width 436 height 23
type input "CAMPAGNE NUANCE_MPU"
drag, startPoint x: 560, startPoint y: 289, endPoint x: 541, endPoint y: 354, distance: 67.3
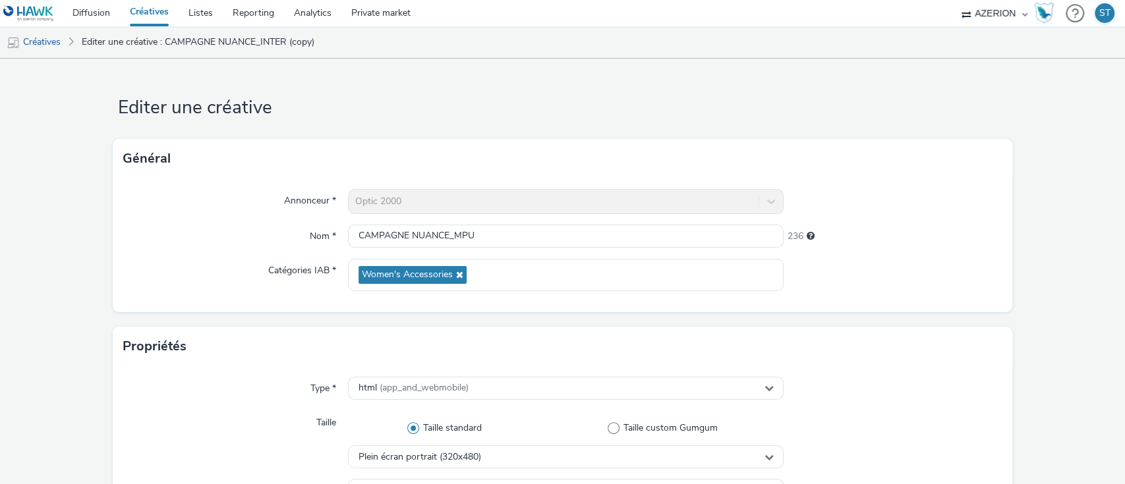
click at [541, 354] on div "Propriétés" at bounding box center [563, 347] width 900 height 40
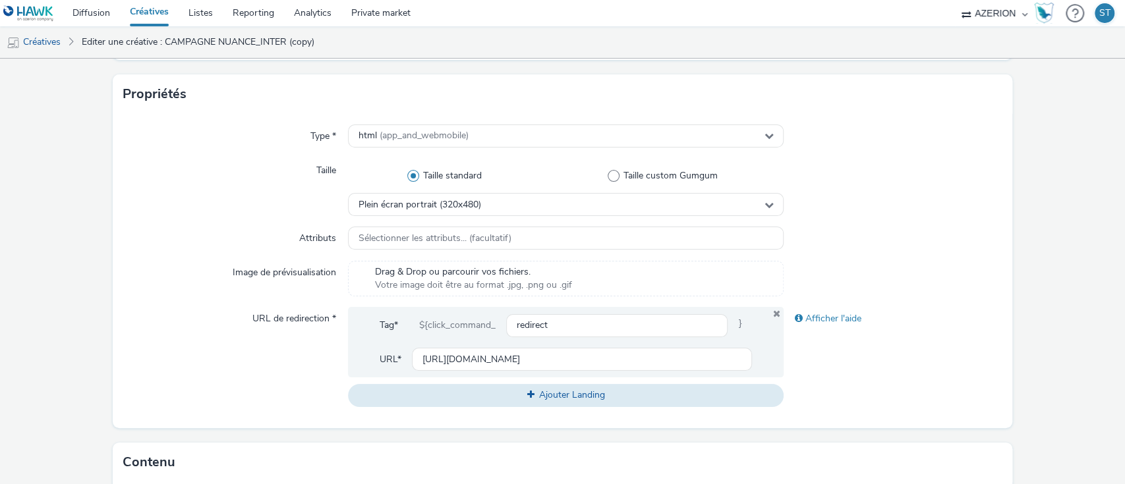
scroll to position [264, 0]
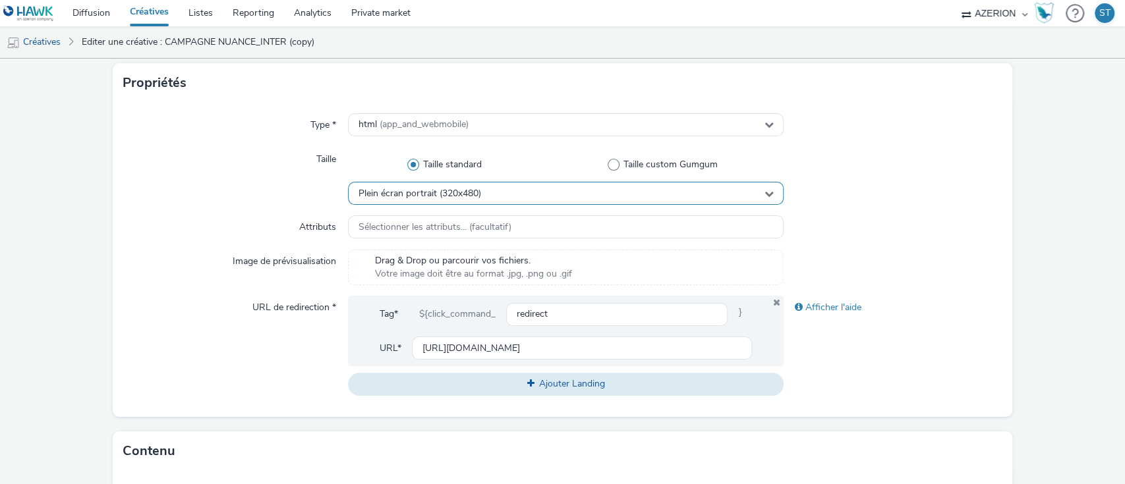
click at [490, 188] on div "Plein écran portrait (320x480)" at bounding box center [566, 193] width 436 height 23
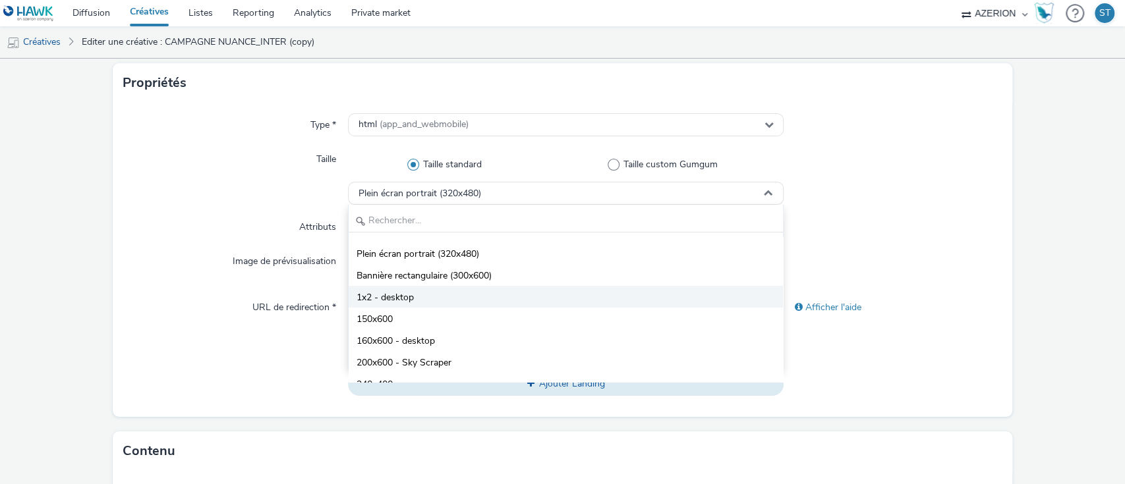
scroll to position [0, 0]
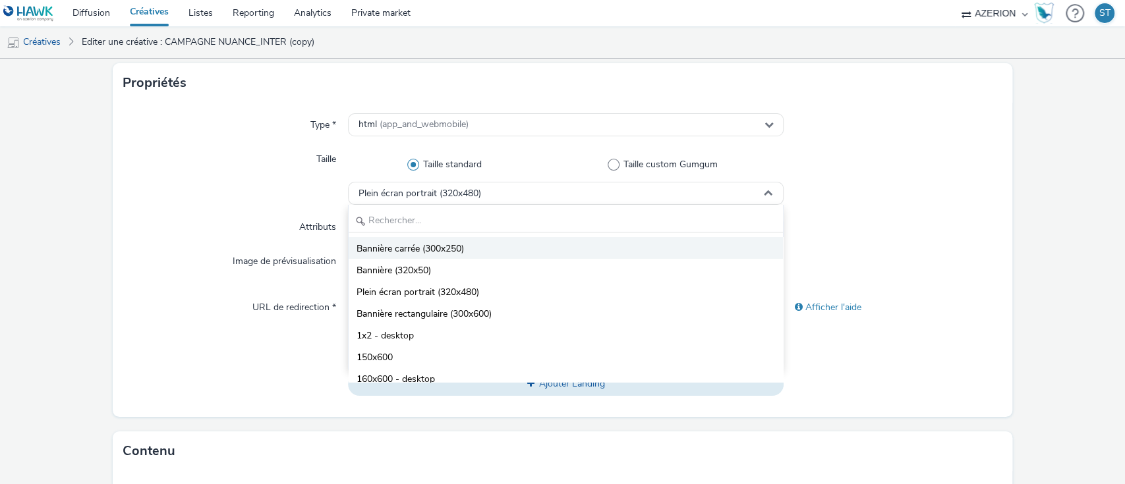
click at [474, 240] on li "Bannière carrée (300x250)" at bounding box center [566, 248] width 435 height 22
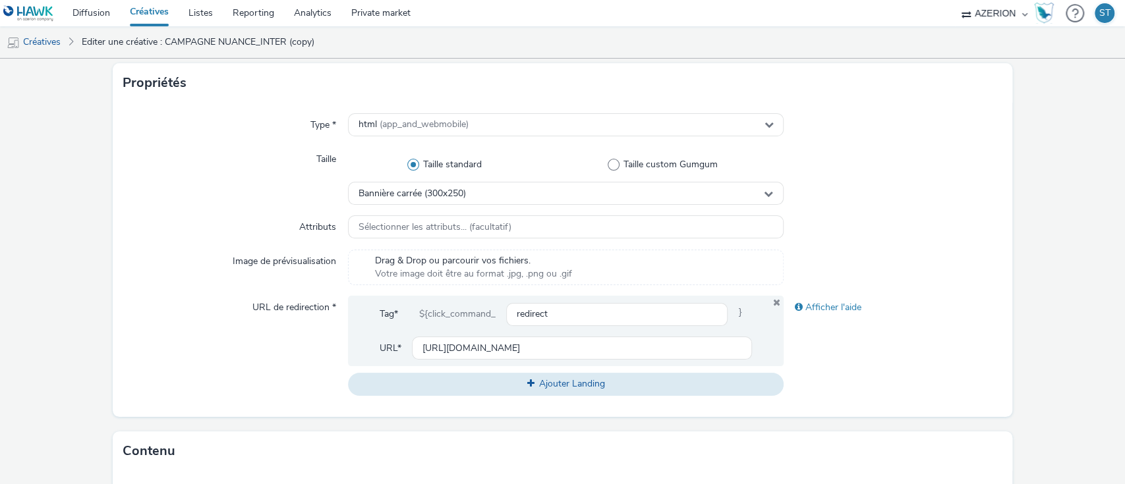
click at [219, 182] on div "Taille" at bounding box center [235, 176] width 225 height 57
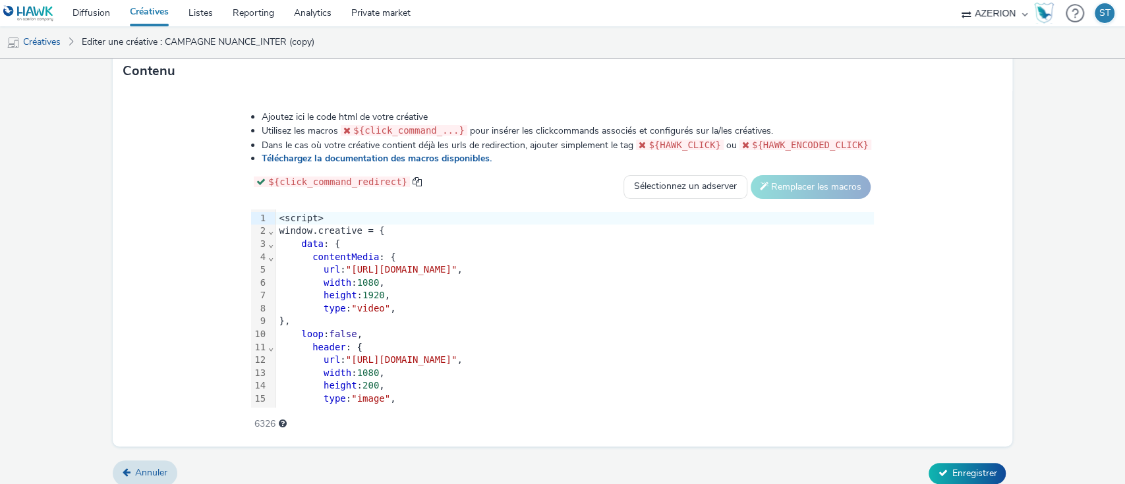
scroll to position [654, 0]
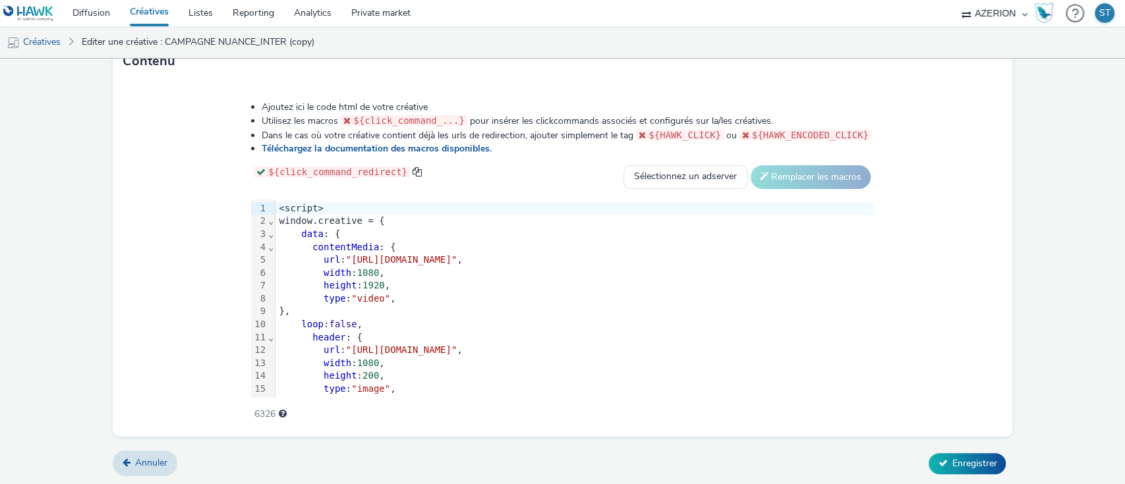
click at [437, 293] on div "type : "video" ," at bounding box center [574, 299] width 598 height 13
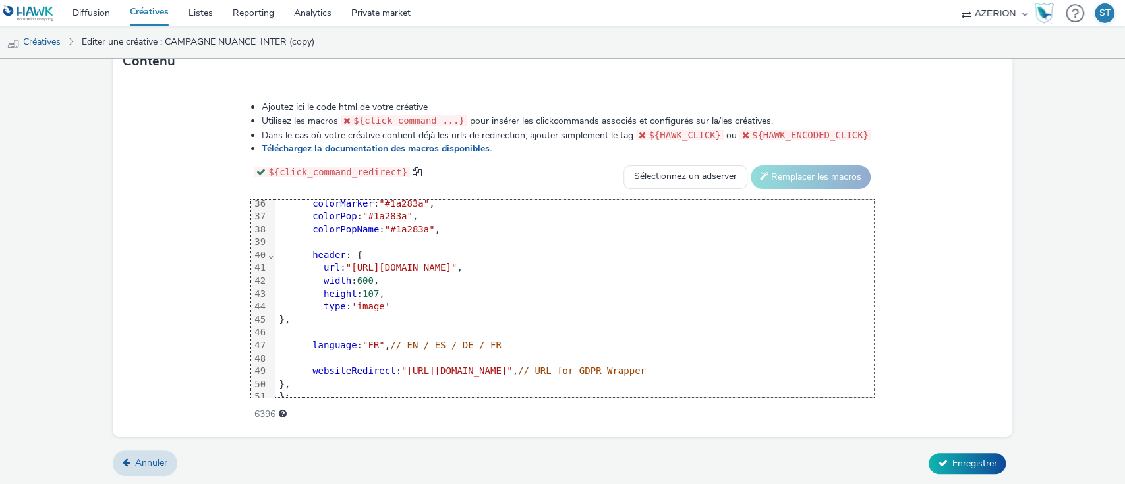
scroll to position [518, 0]
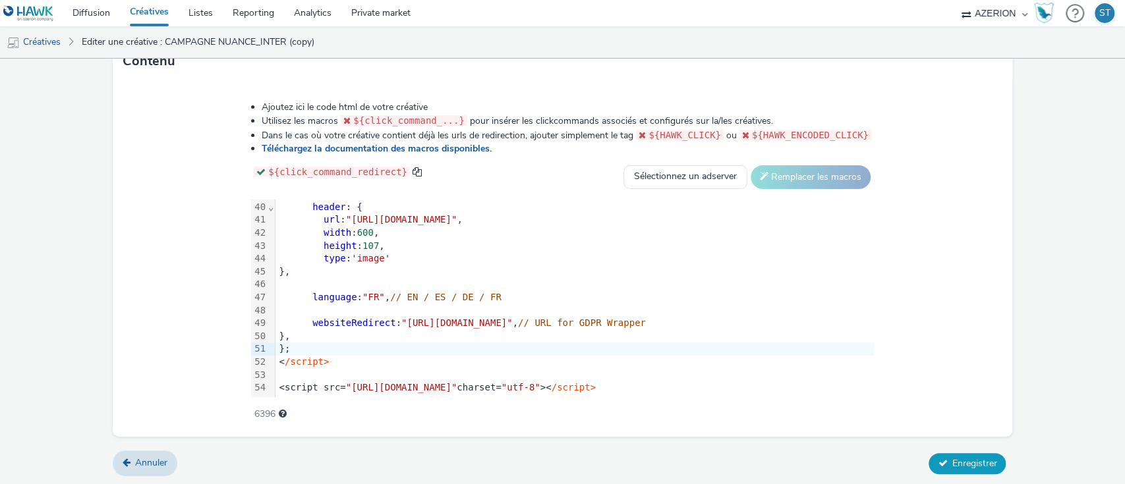
click at [963, 466] on span "Enregistrer" at bounding box center [973, 463] width 45 height 13
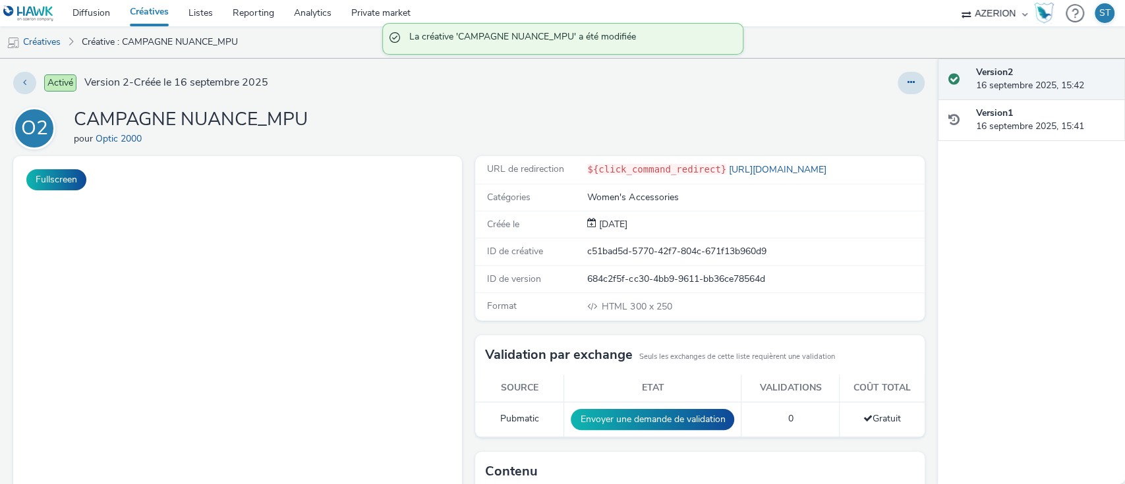
click at [646, 113] on div "O2 CAMPAGNE NUANCE_MPU pour Optic 2000" at bounding box center [468, 128] width 911 height 42
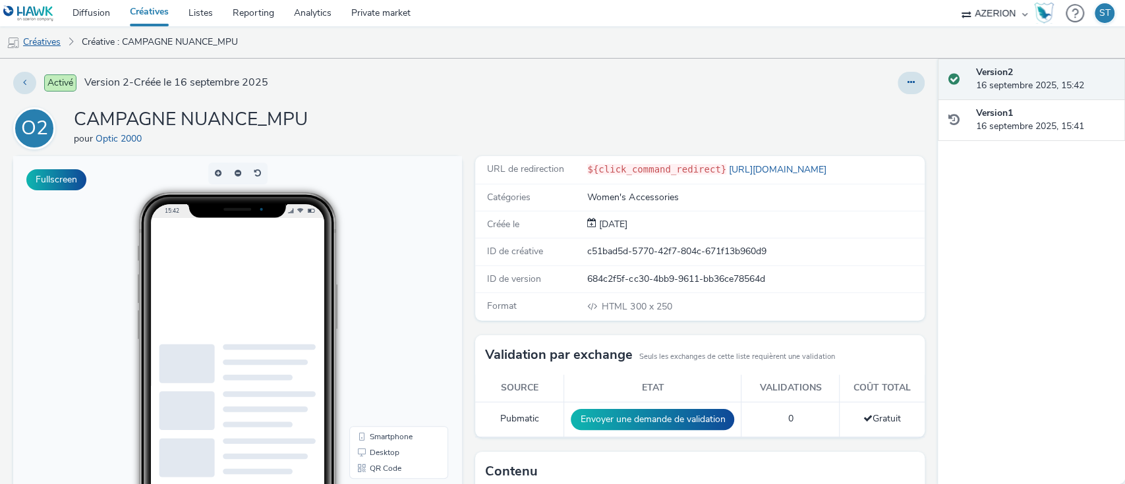
click at [57, 34] on link "Créatives" at bounding box center [33, 42] width 67 height 32
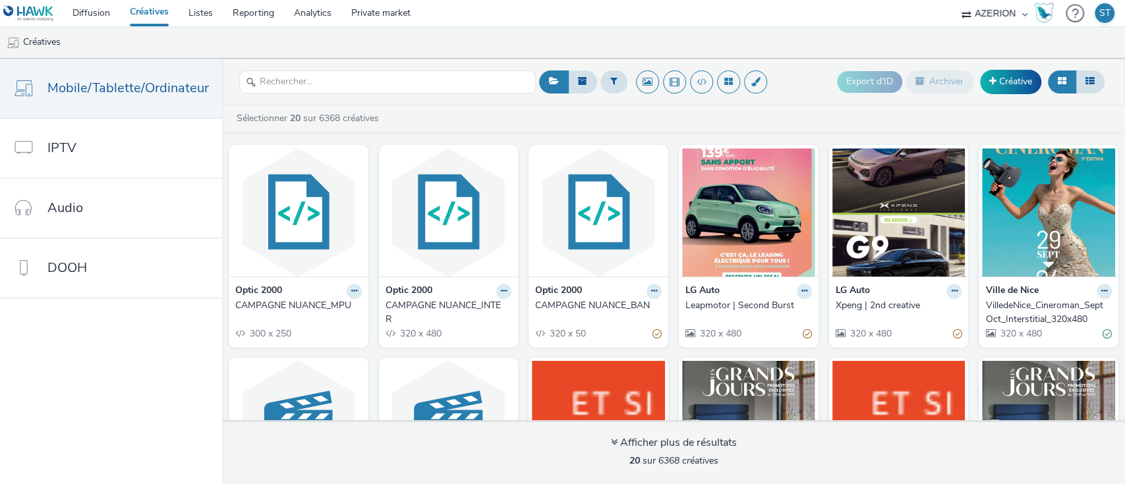
click at [915, 40] on ul "Créatives" at bounding box center [562, 42] width 1125 height 32
